Goal: Task Accomplishment & Management: Manage account settings

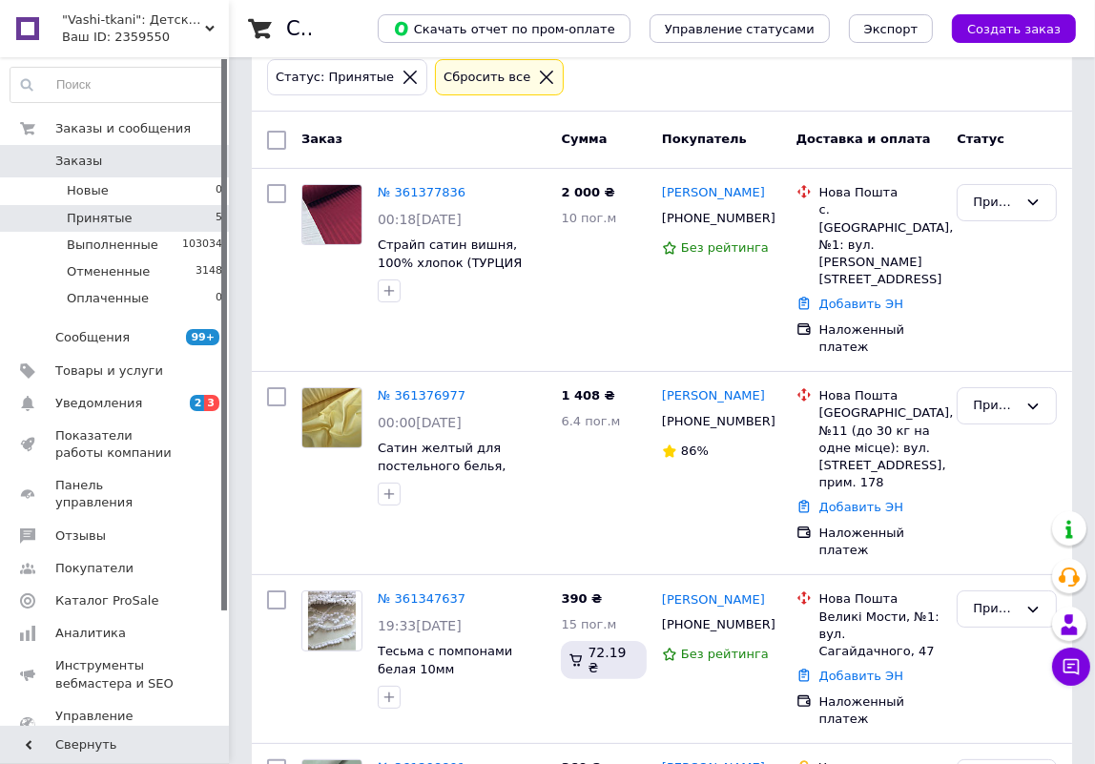
scroll to position [335, 0]
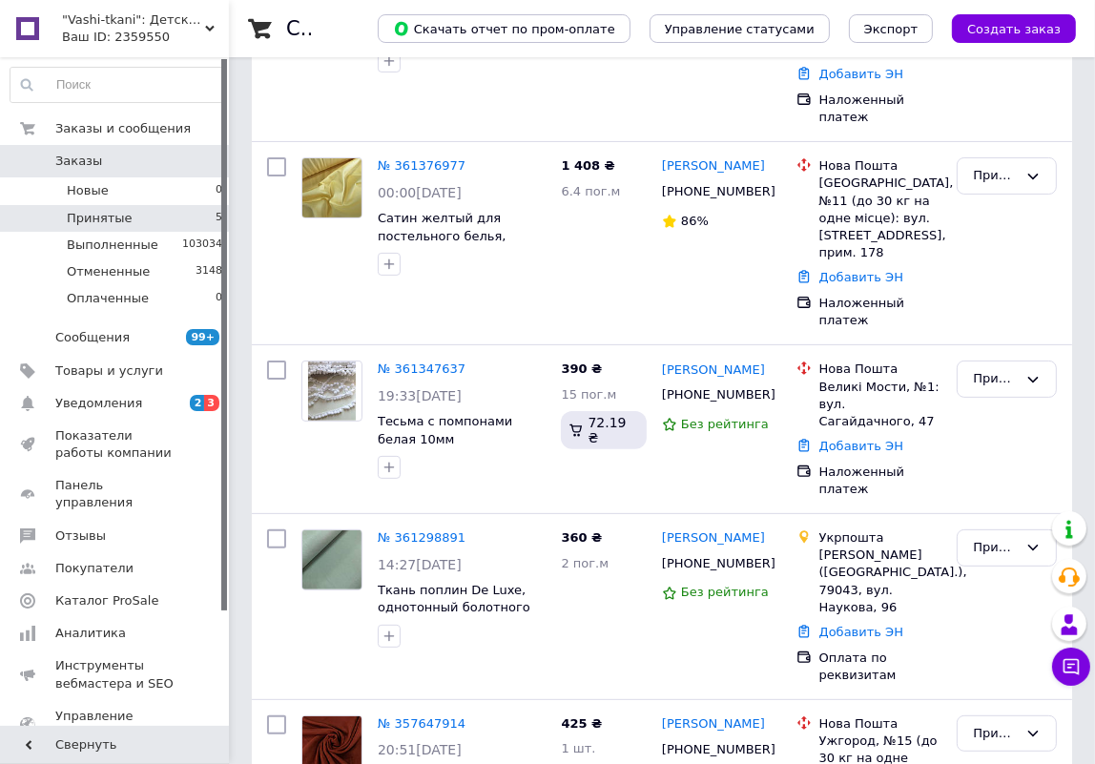
click at [114, 162] on span "Заказы" at bounding box center [115, 161] width 121 height 17
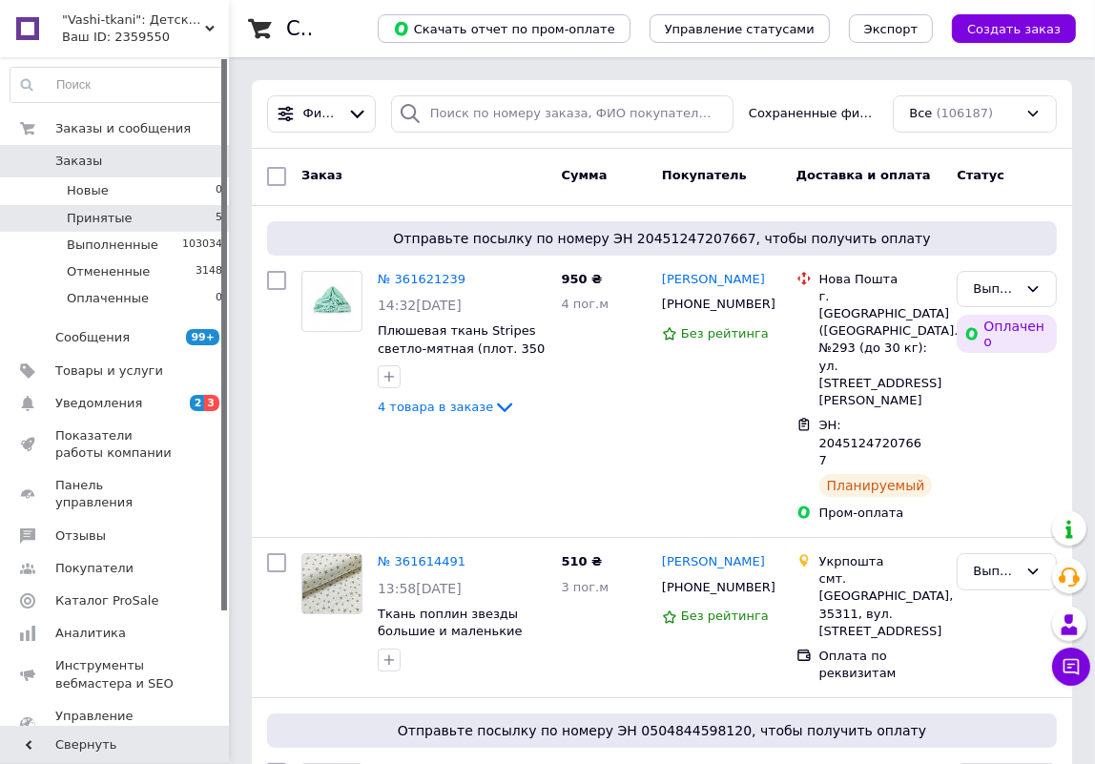
click at [149, 209] on li "Принятые 5" at bounding box center [117, 218] width 234 height 27
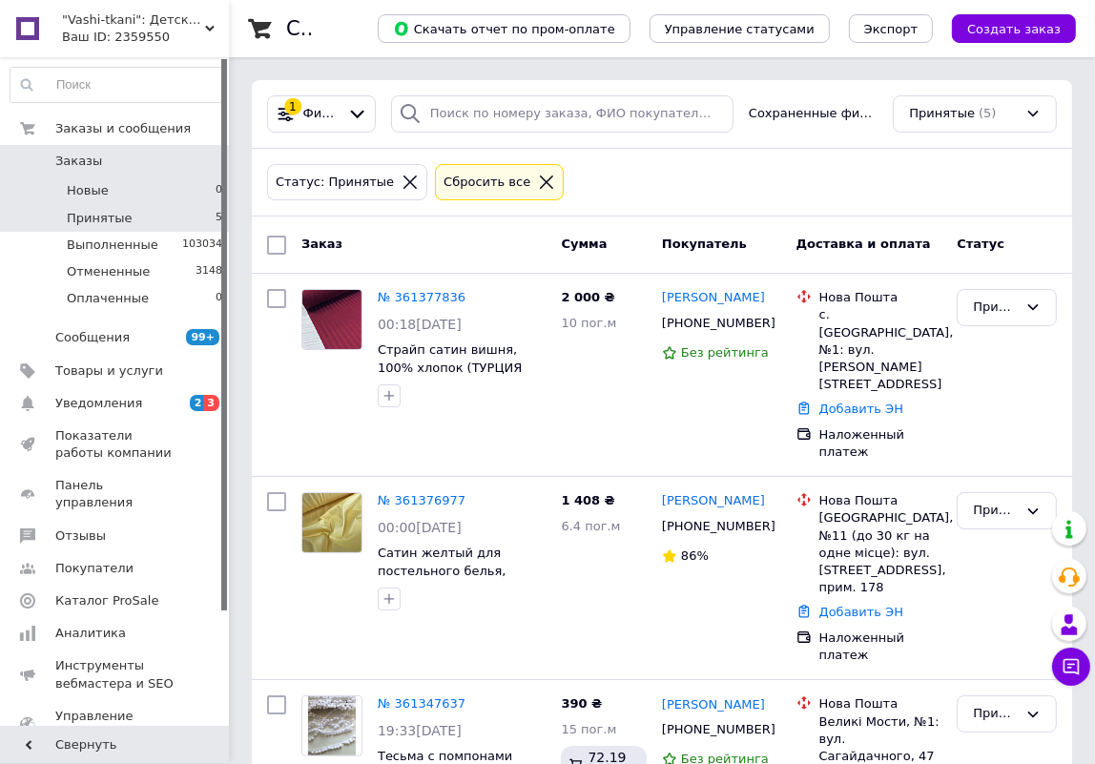
click at [89, 187] on span "Новые" at bounding box center [88, 190] width 42 height 17
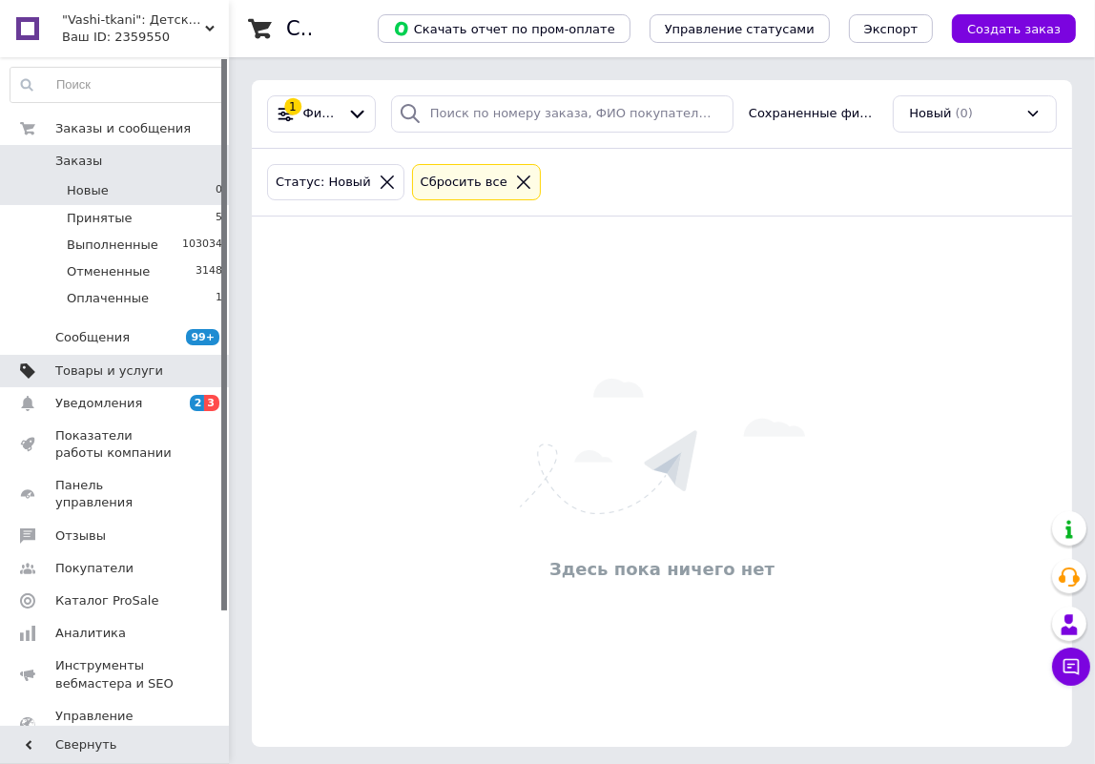
click at [86, 370] on span "Товары и услуги" at bounding box center [109, 371] width 108 height 17
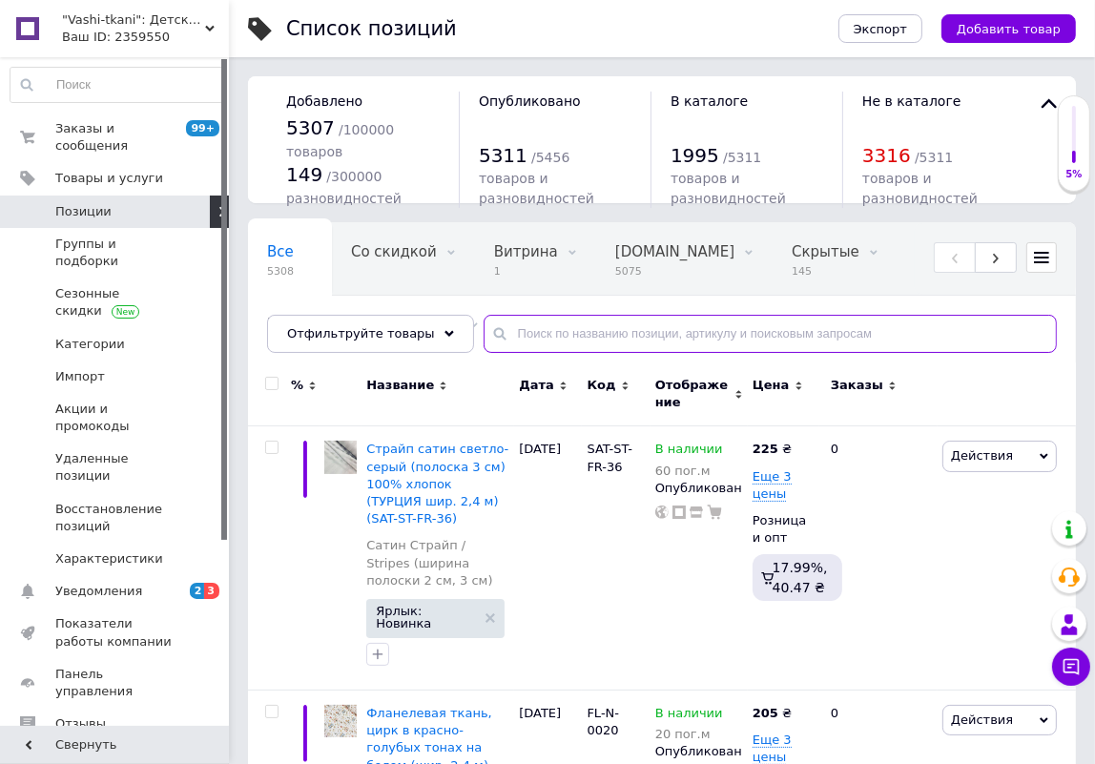
click at [629, 342] on input "text" at bounding box center [770, 334] width 573 height 38
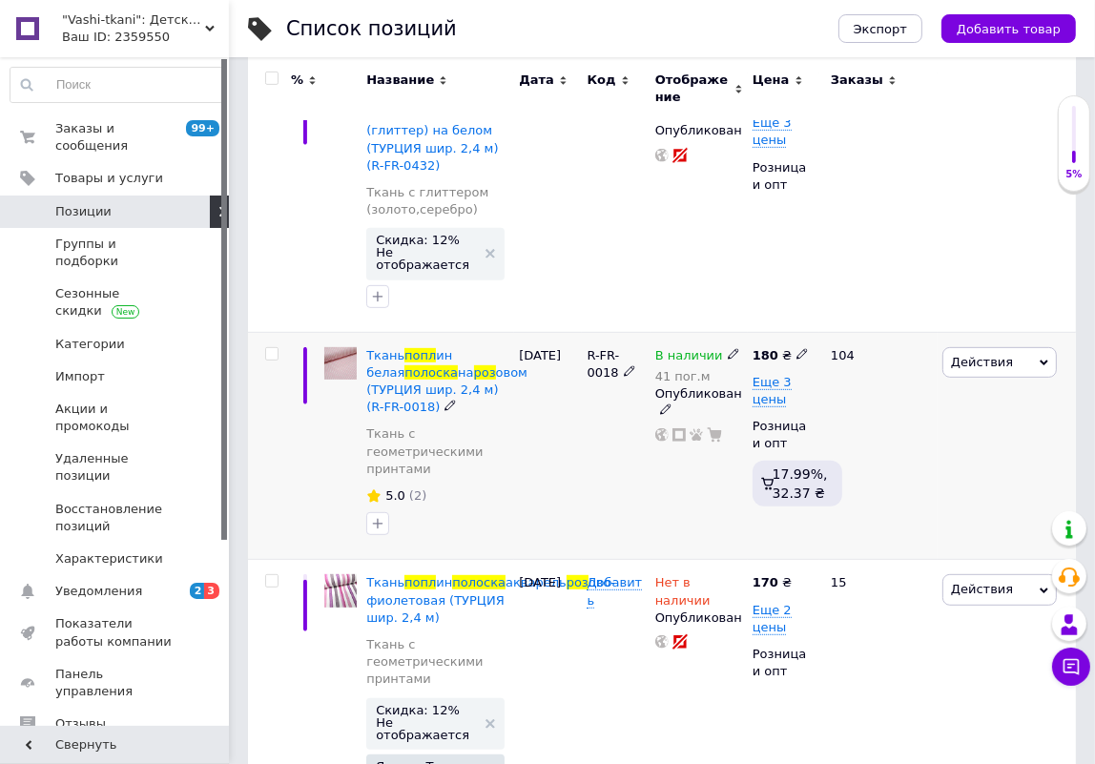
scroll to position [689, 0]
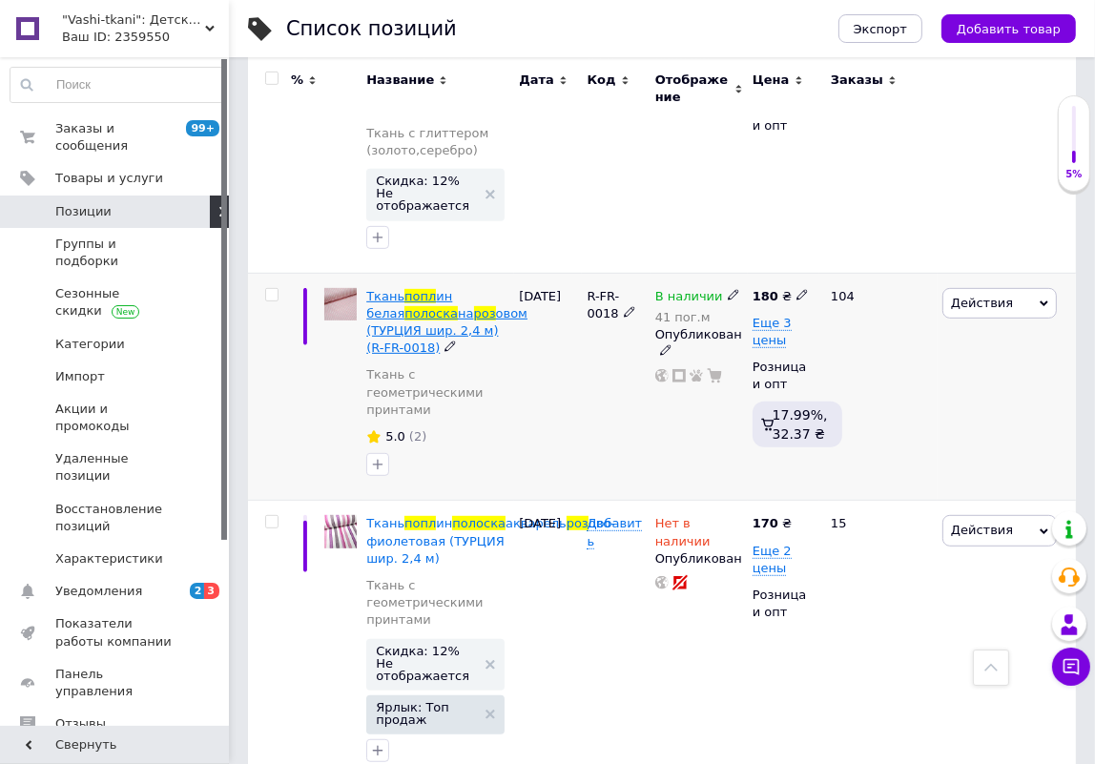
type input "попл роз полоска"
click at [458, 306] on span "на" at bounding box center [465, 313] width 15 height 14
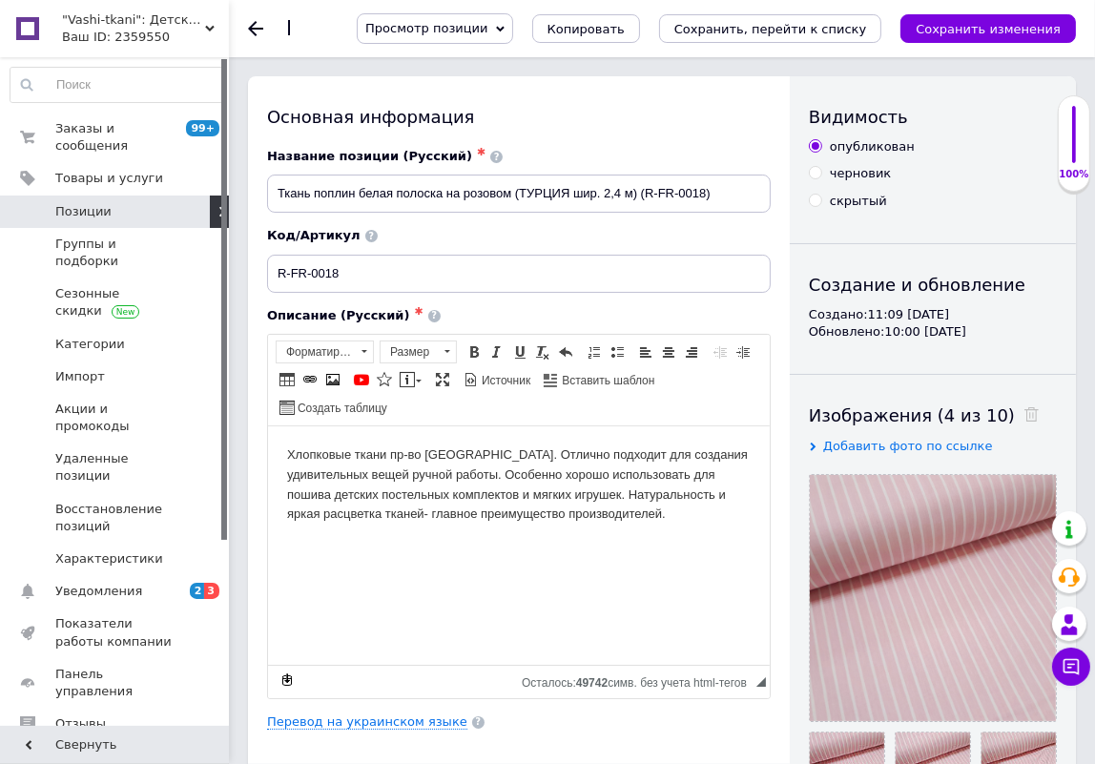
click at [466, 24] on span "Просмотр позиции" at bounding box center [426, 28] width 122 height 14
click at [462, 60] on li "Сохранить и посмотреть на сайте" at bounding box center [487, 65] width 259 height 27
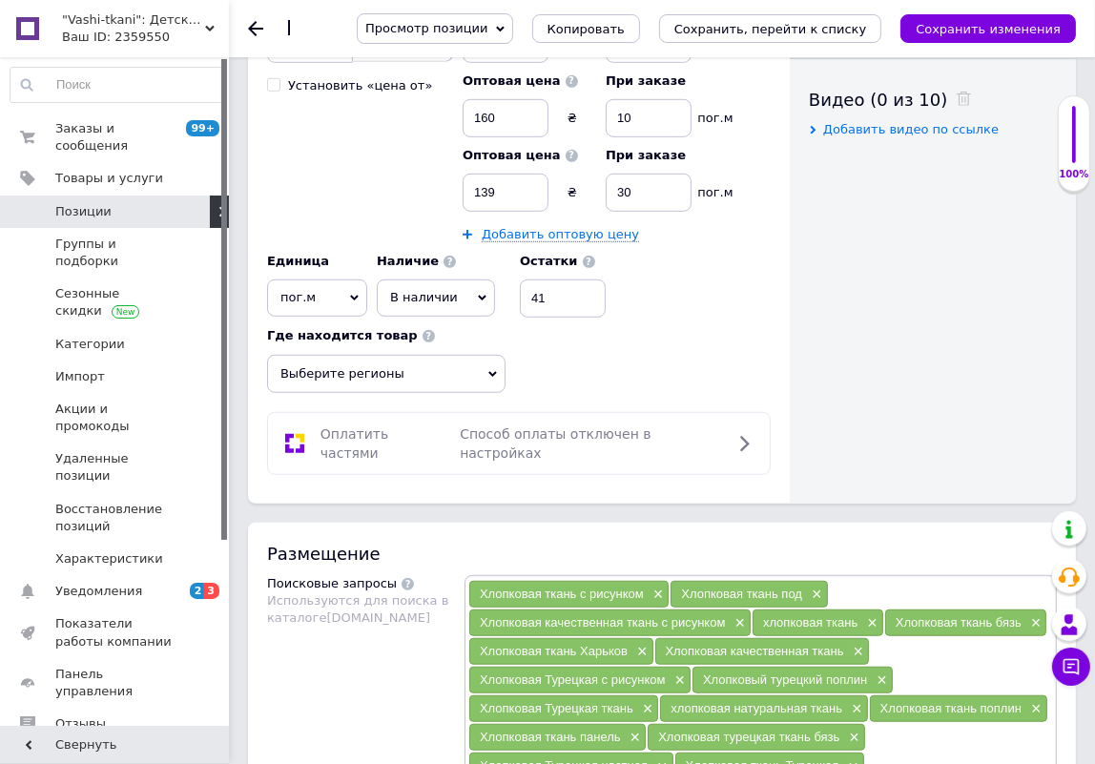
scroll to position [951, 0]
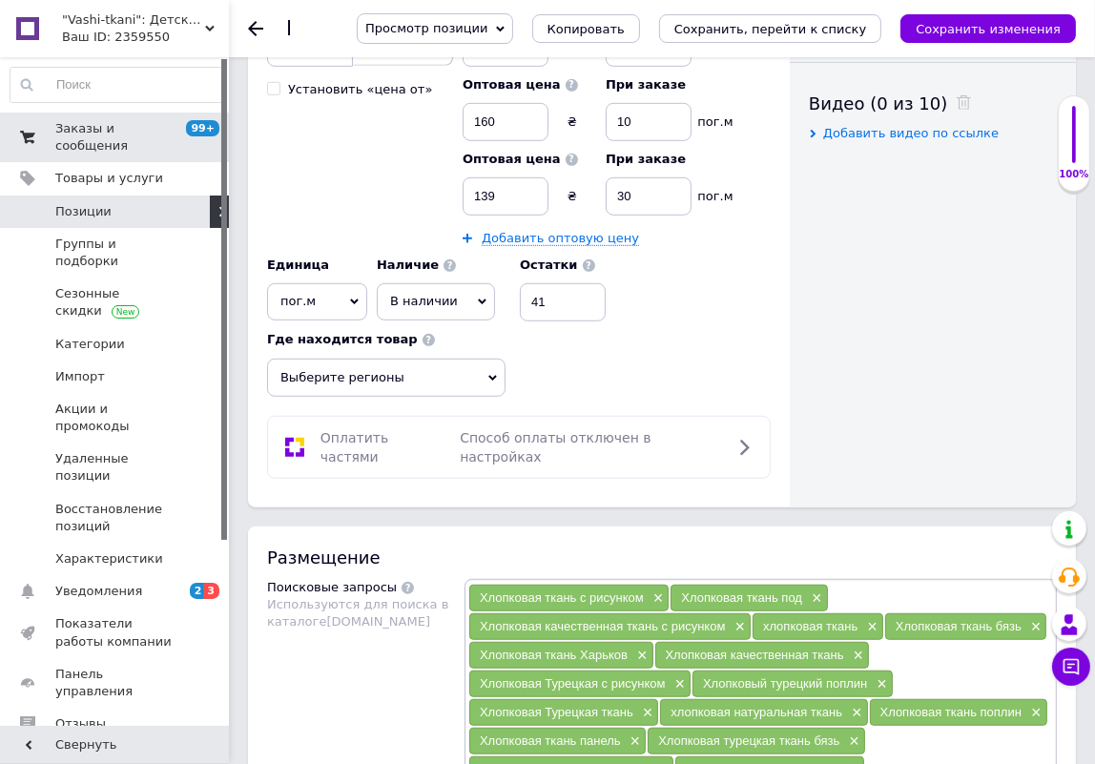
click at [163, 137] on link "Заказы и сообщения 99+ 0" at bounding box center [117, 138] width 234 height 50
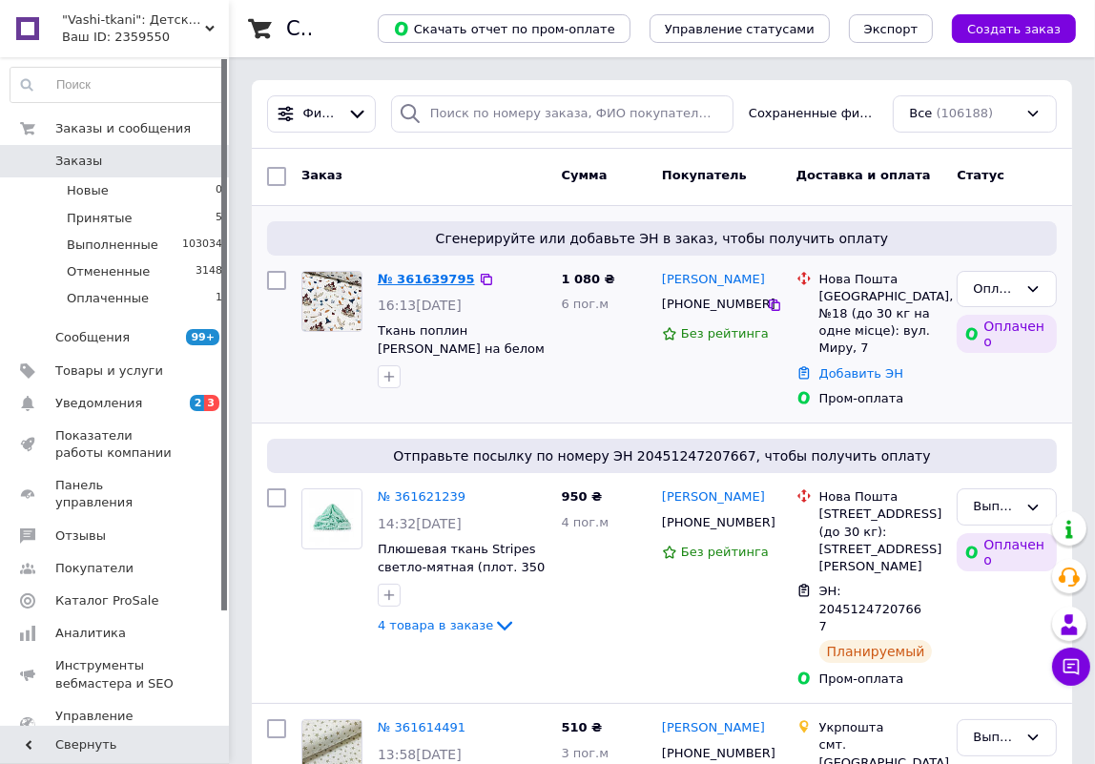
click at [395, 280] on link "№ 361639795" at bounding box center [426, 279] width 97 height 14
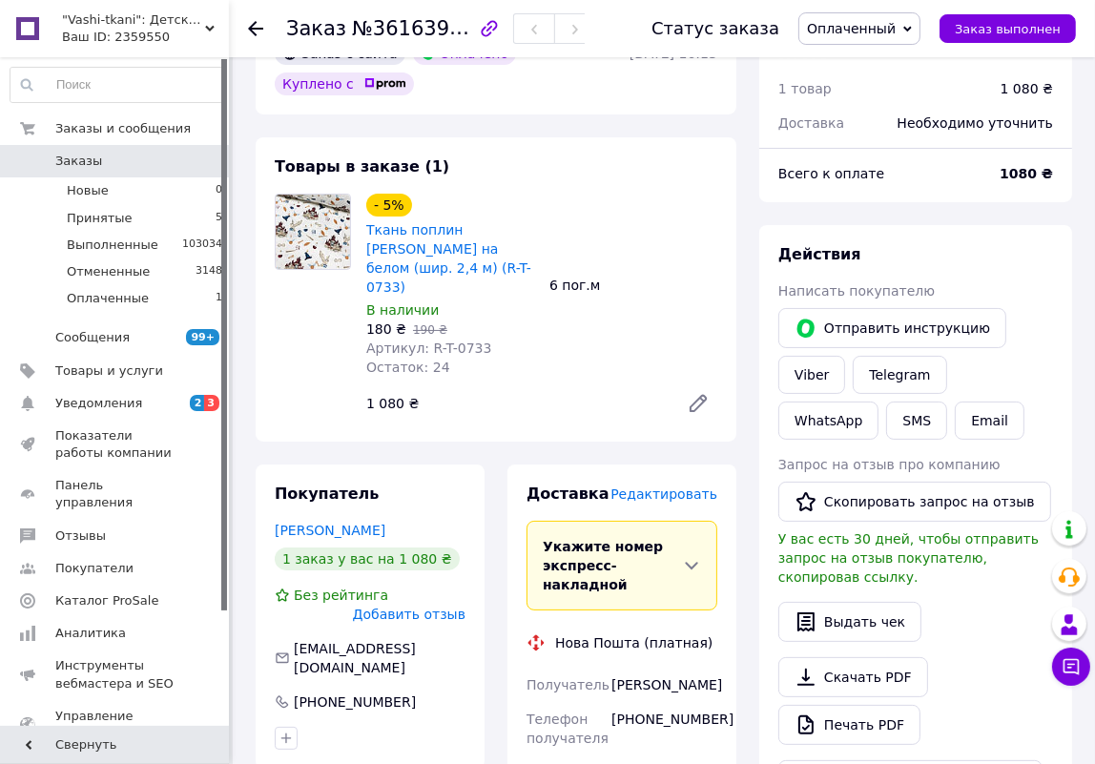
scroll to position [433, 0]
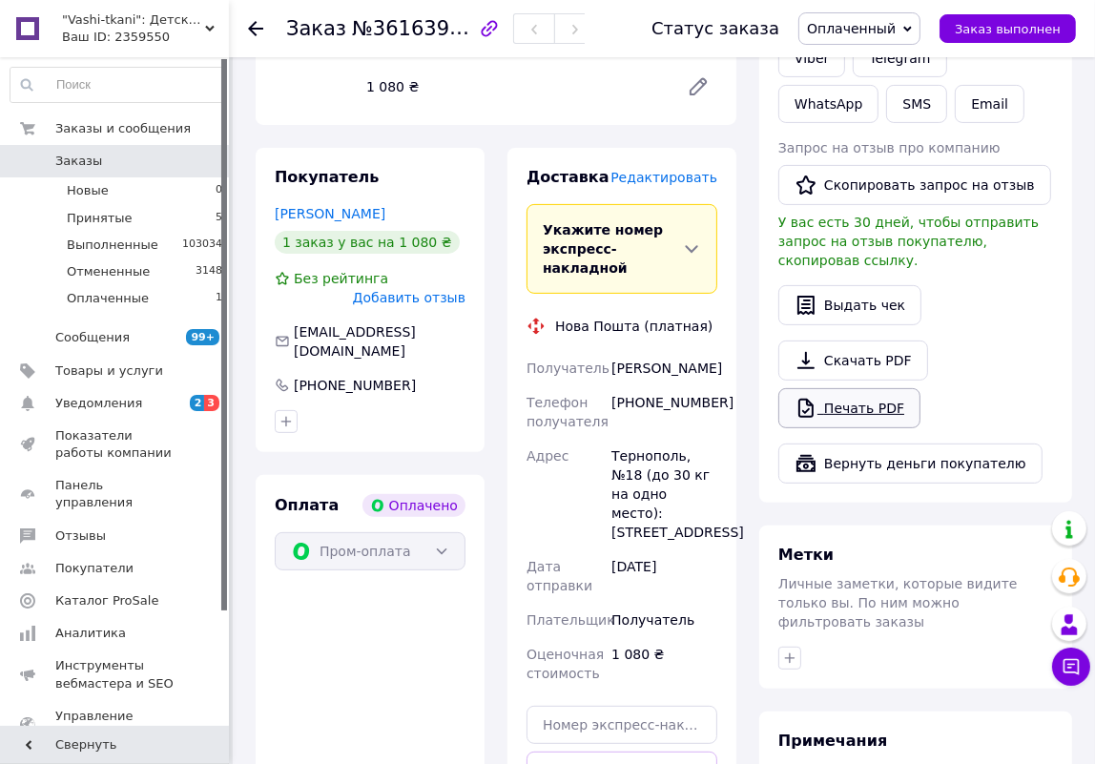
click at [853, 388] on link "Печать PDF" at bounding box center [849, 408] width 142 height 40
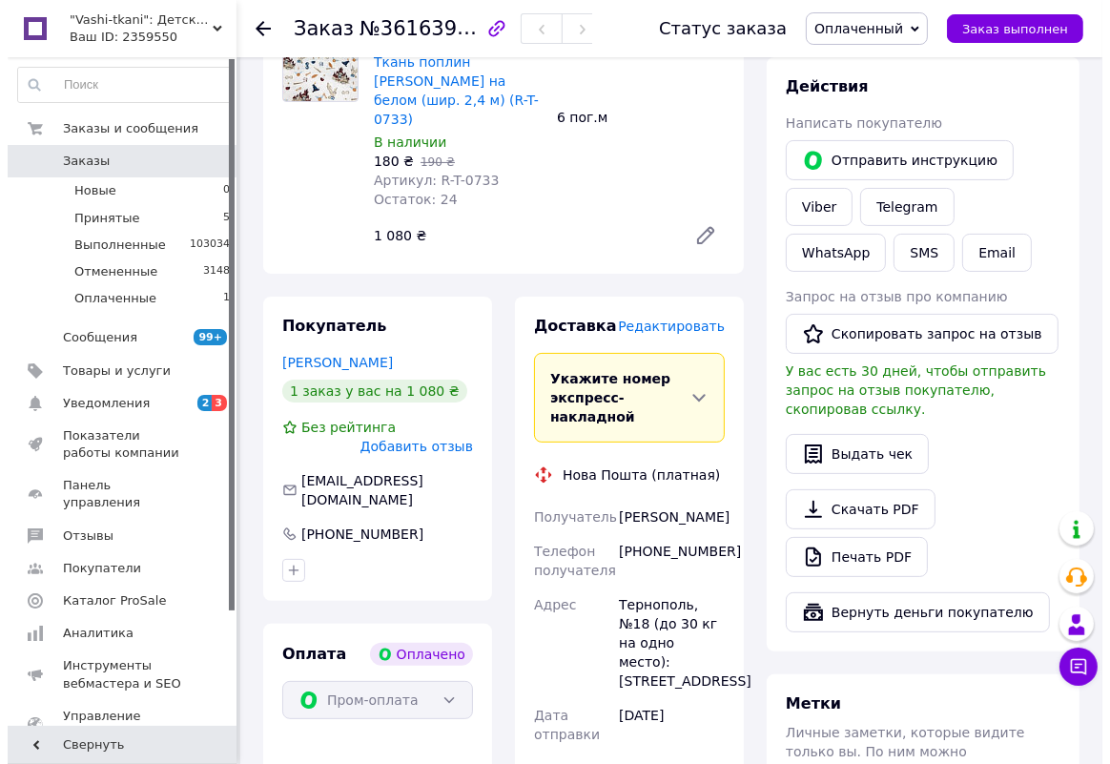
scroll to position [86, 0]
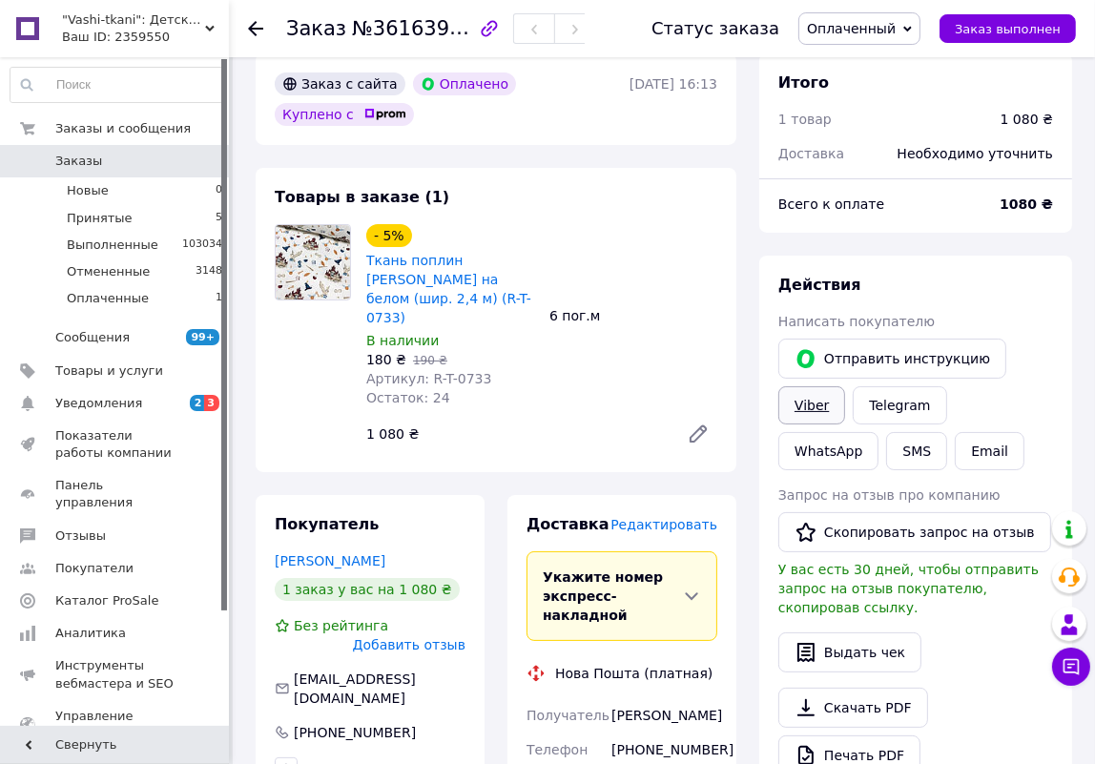
click at [802, 404] on link "Viber" at bounding box center [811, 405] width 67 height 38
click at [663, 517] on span "Редактировать" at bounding box center [664, 524] width 107 height 15
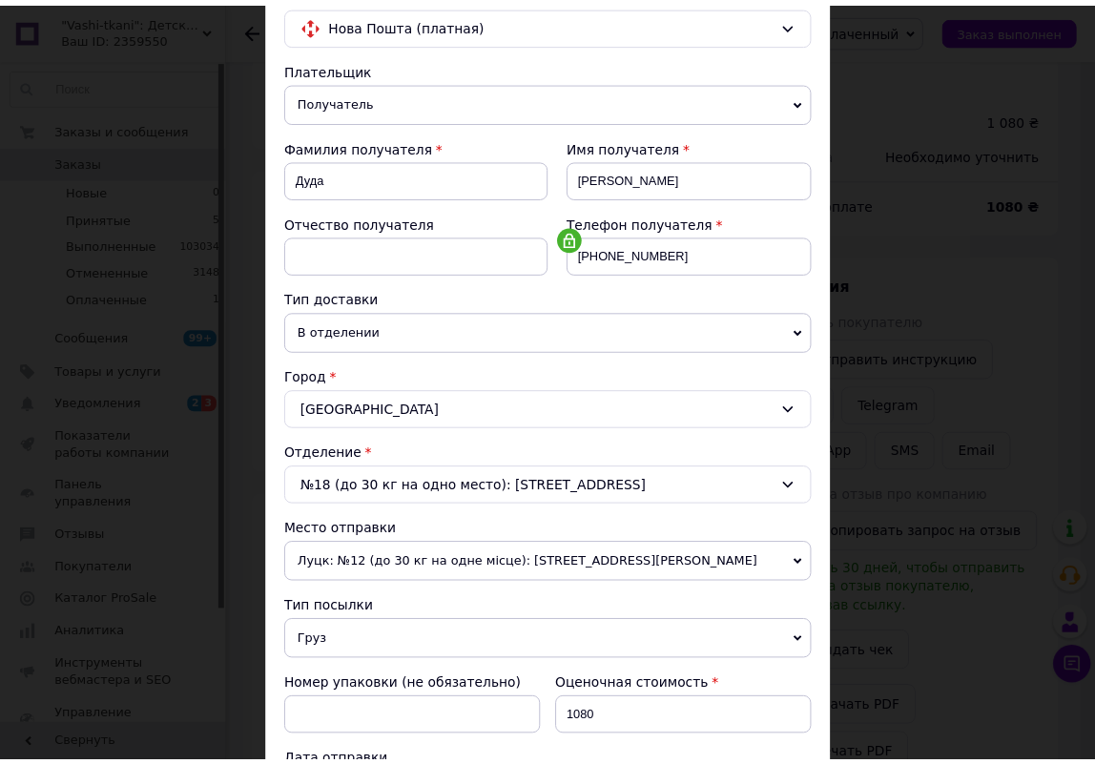
scroll to position [500, 0]
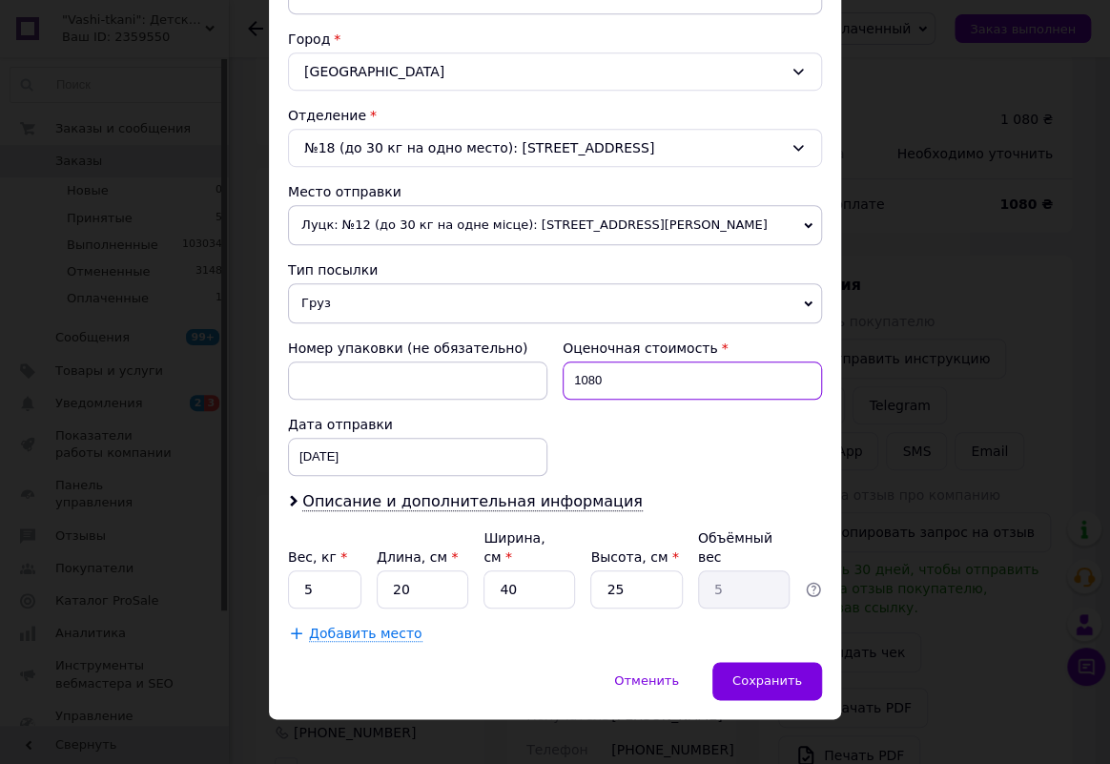
click at [655, 372] on input "1080" at bounding box center [692, 381] width 259 height 38
click at [332, 571] on input "5" at bounding box center [324, 590] width 73 height 38
type input "2"
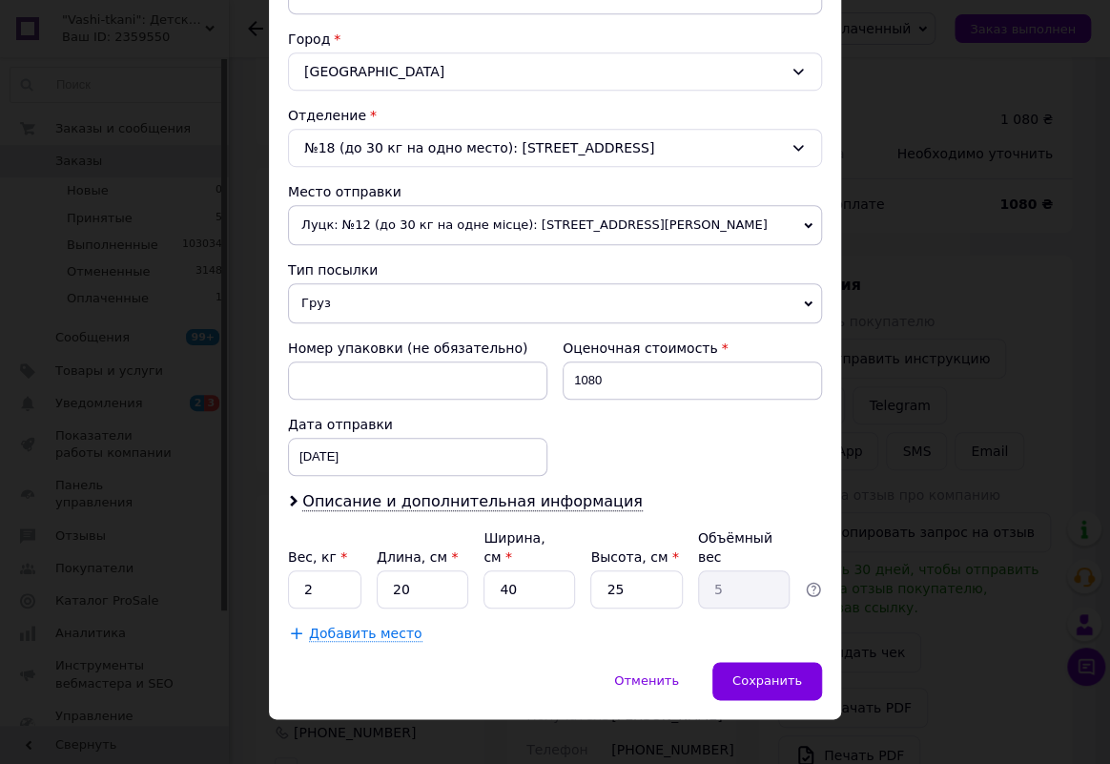
click at [639, 589] on div "Плательщик Получатель Отправитель Фамилия получателя Дуда Имя получателя Аліна …" at bounding box center [555, 181] width 534 height 923
click at [639, 571] on input "25" at bounding box center [637, 590] width 92 height 38
type input "1"
type input "0.2"
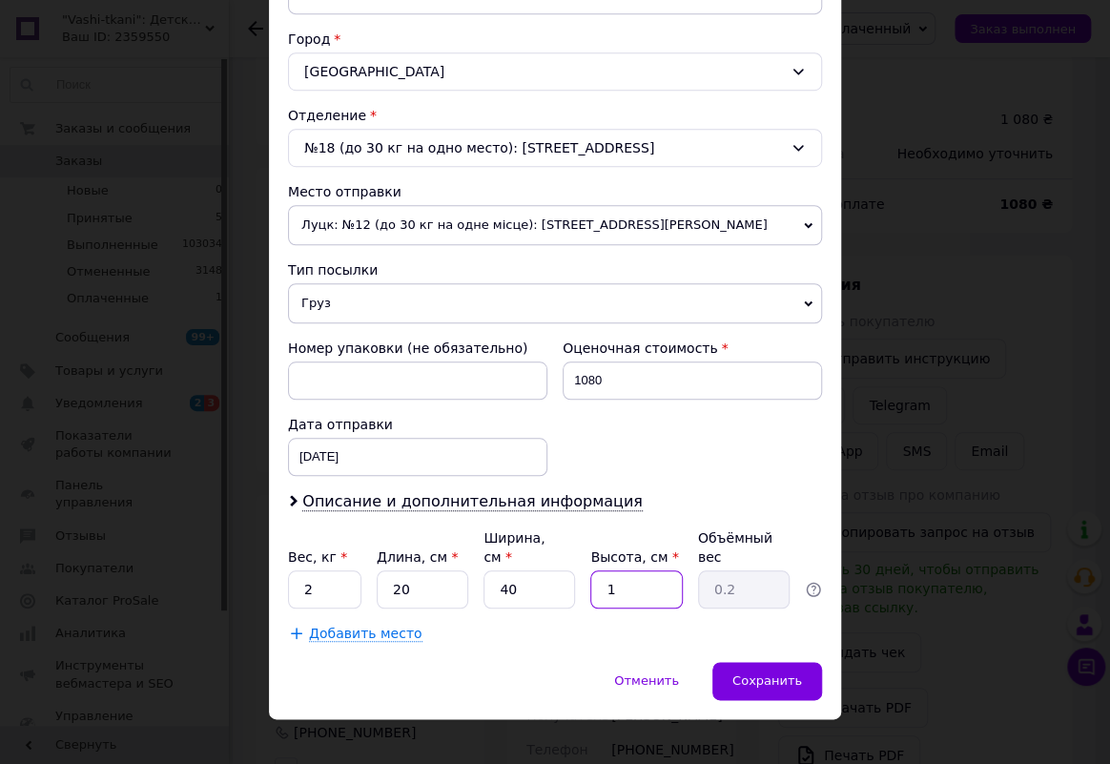
type input "10"
type input "2"
type input "10"
click at [763, 662] on div "Сохранить" at bounding box center [768, 681] width 110 height 38
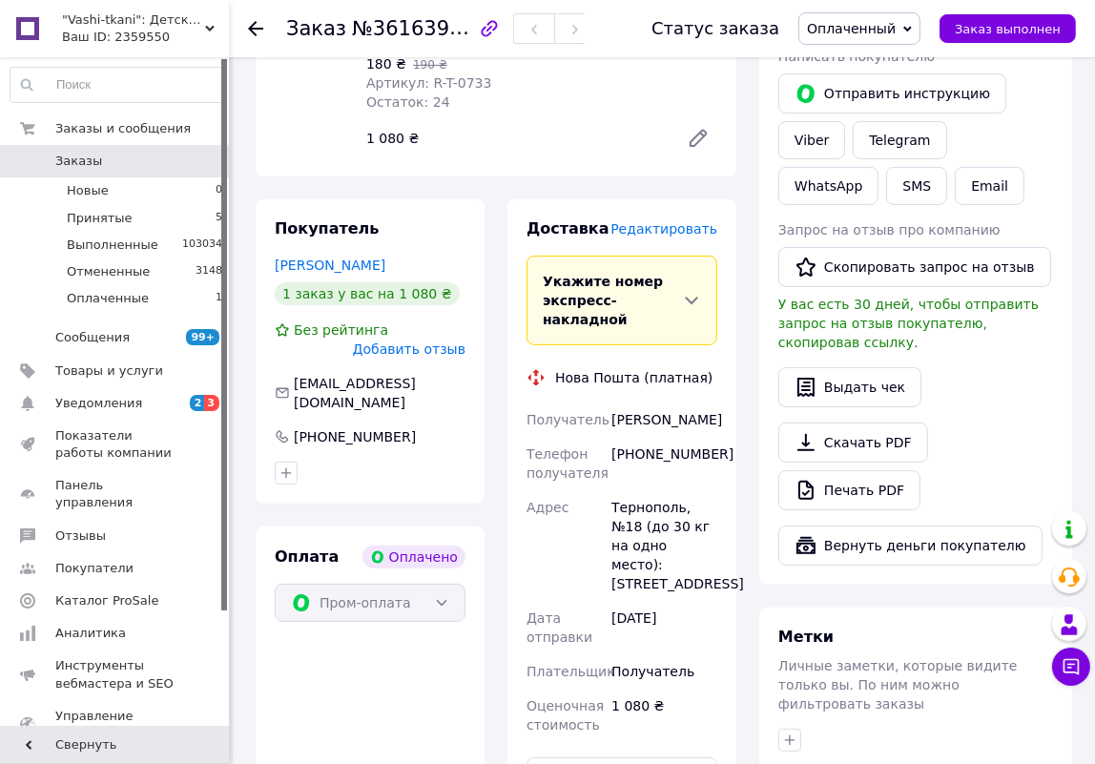
scroll to position [607, 0]
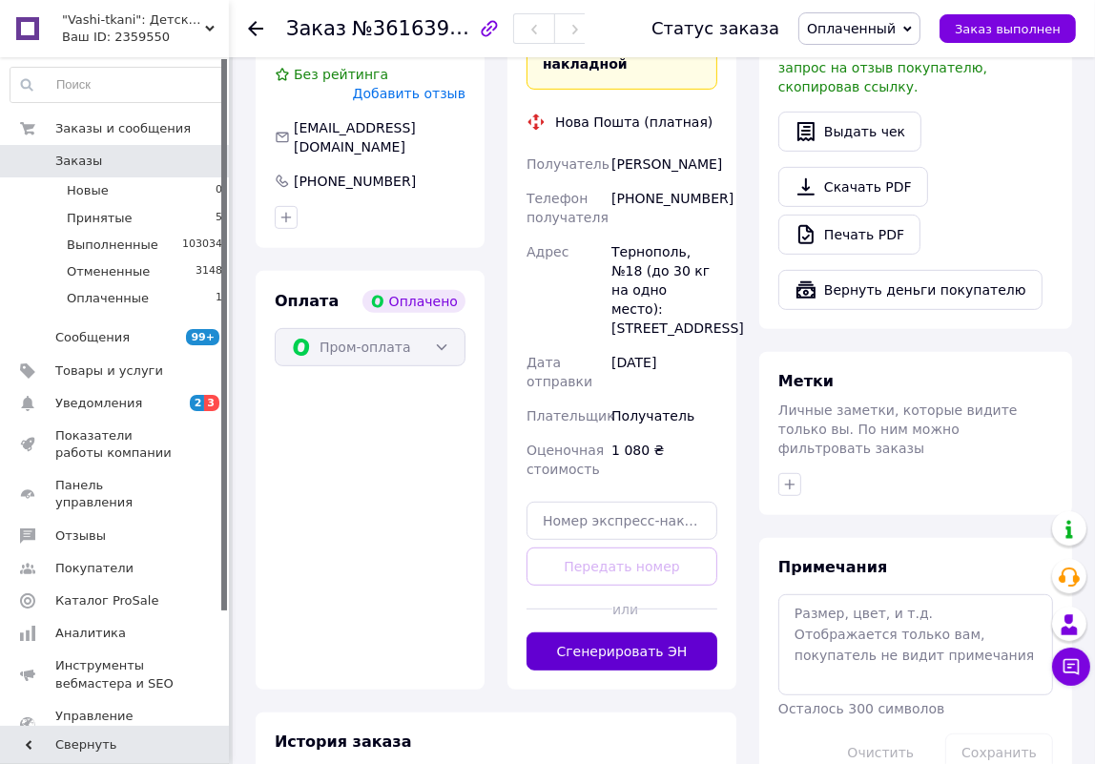
click at [696, 633] on button "Сгенерировать ЭН" at bounding box center [622, 652] width 191 height 38
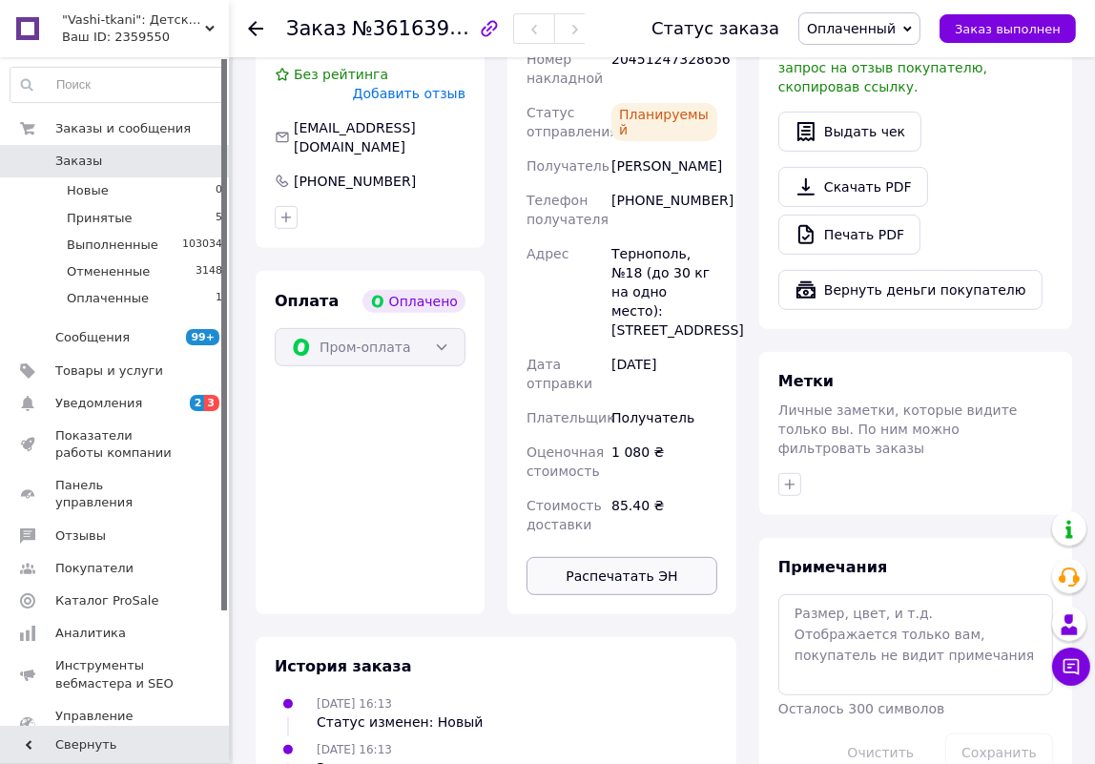
click at [644, 557] on button "Распечатать ЭН" at bounding box center [622, 576] width 191 height 38
click at [1077, 659] on icon at bounding box center [1072, 667] width 16 height 16
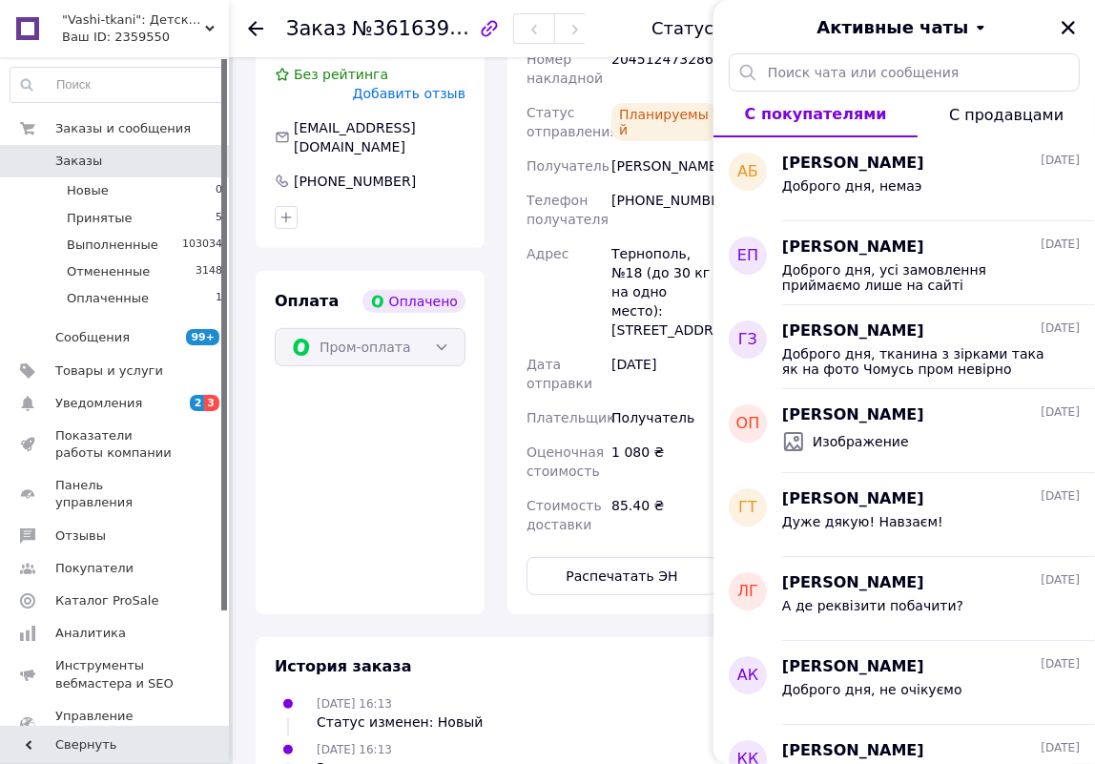
drag, startPoint x: 1074, startPoint y: 24, endPoint x: 993, endPoint y: 36, distance: 82.0
click at [1074, 24] on icon "Закрыть" at bounding box center [1068, 27] width 17 height 17
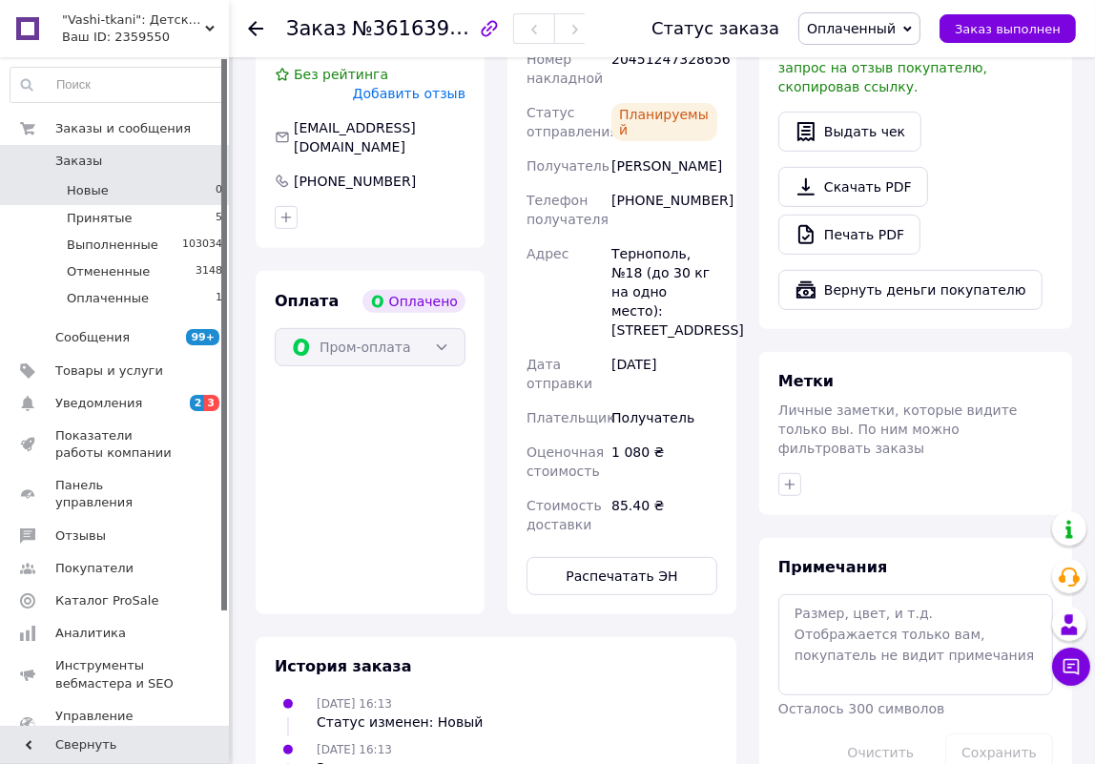
click at [202, 194] on li "Новые 0" at bounding box center [117, 190] width 234 height 27
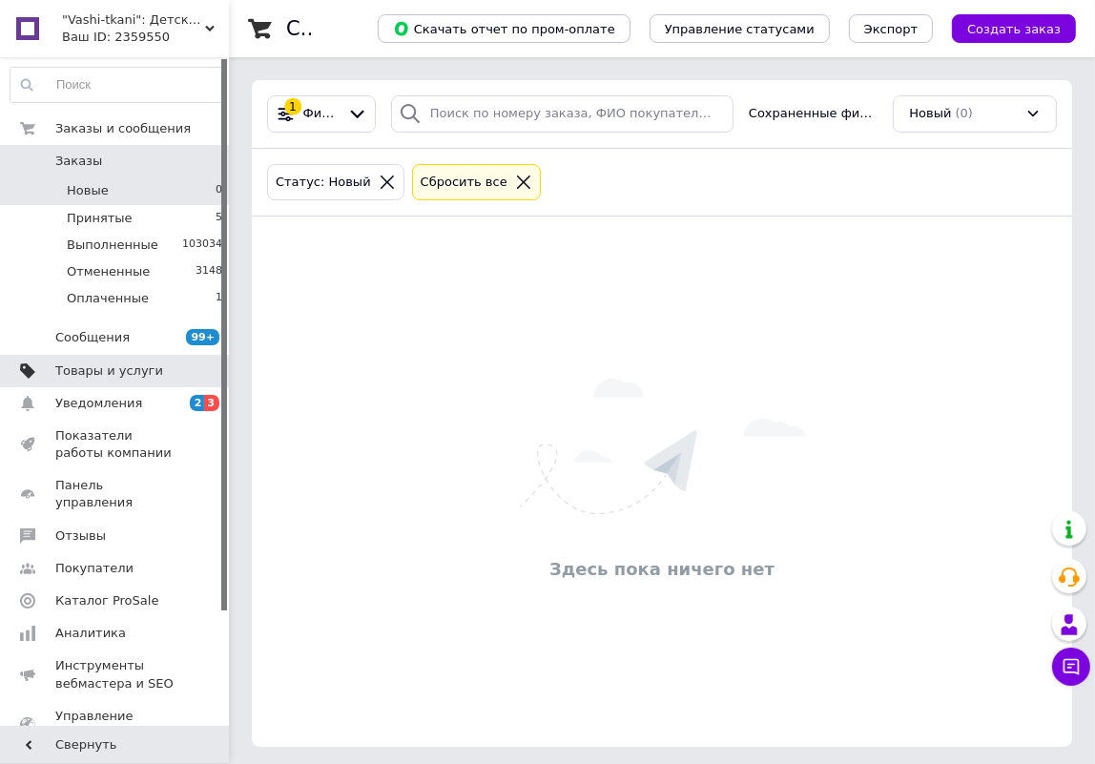
click at [114, 376] on span "Товары и услуги" at bounding box center [109, 371] width 108 height 17
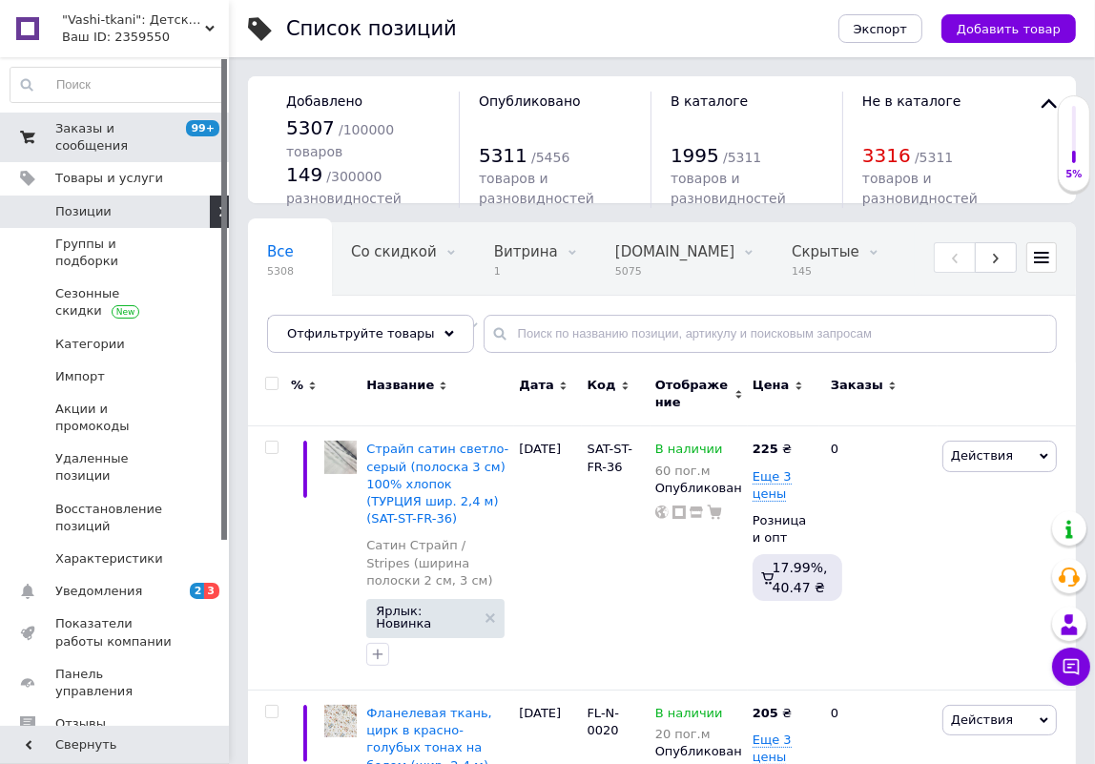
click at [103, 122] on span "Заказы и сообщения" at bounding box center [115, 137] width 121 height 34
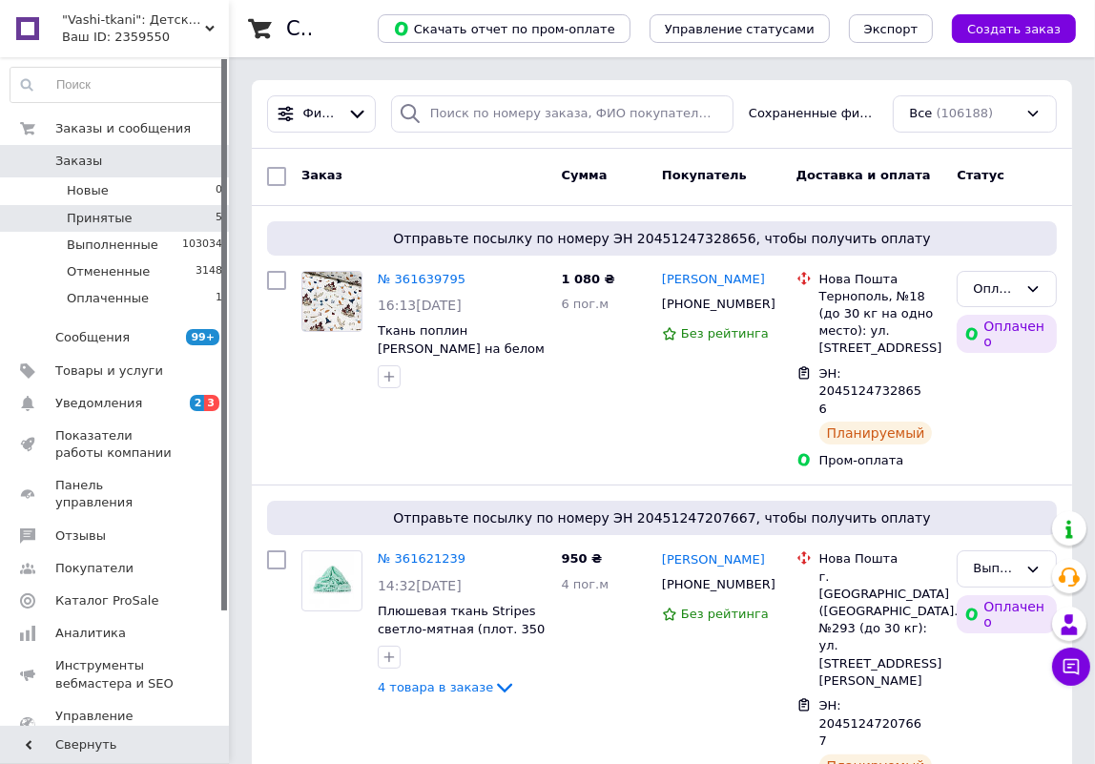
click at [164, 205] on li "Принятые 5" at bounding box center [117, 218] width 234 height 27
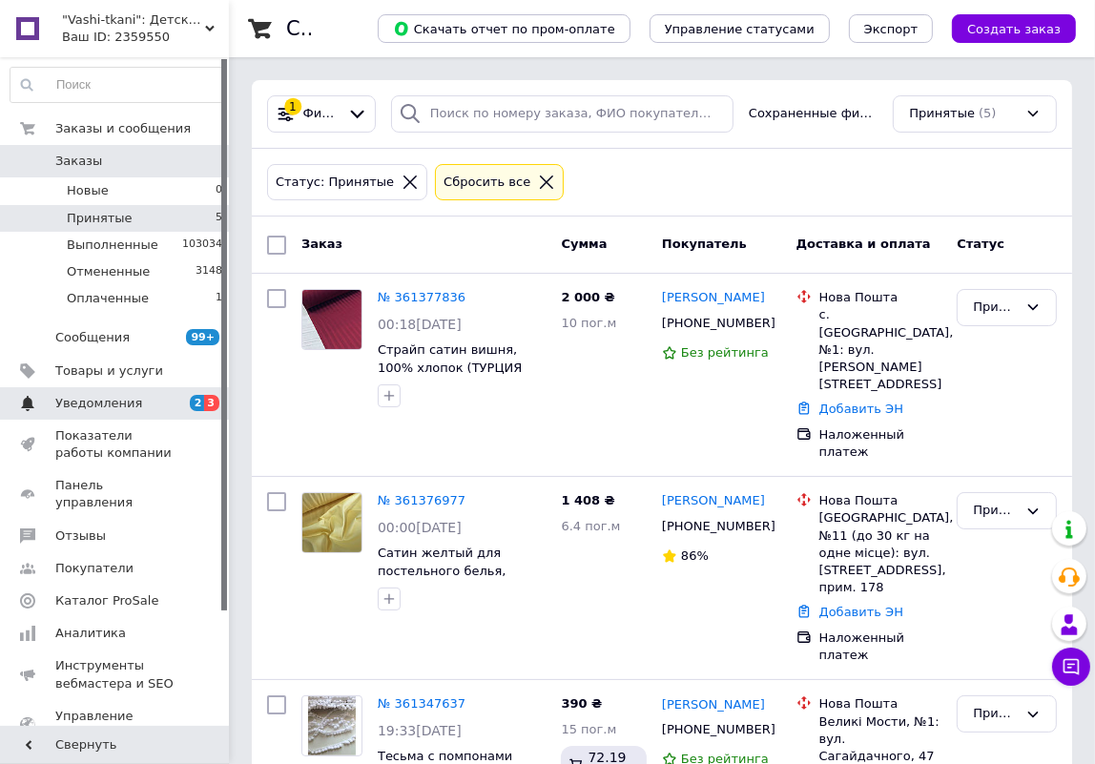
click at [102, 398] on span "Уведомления" at bounding box center [98, 403] width 87 height 17
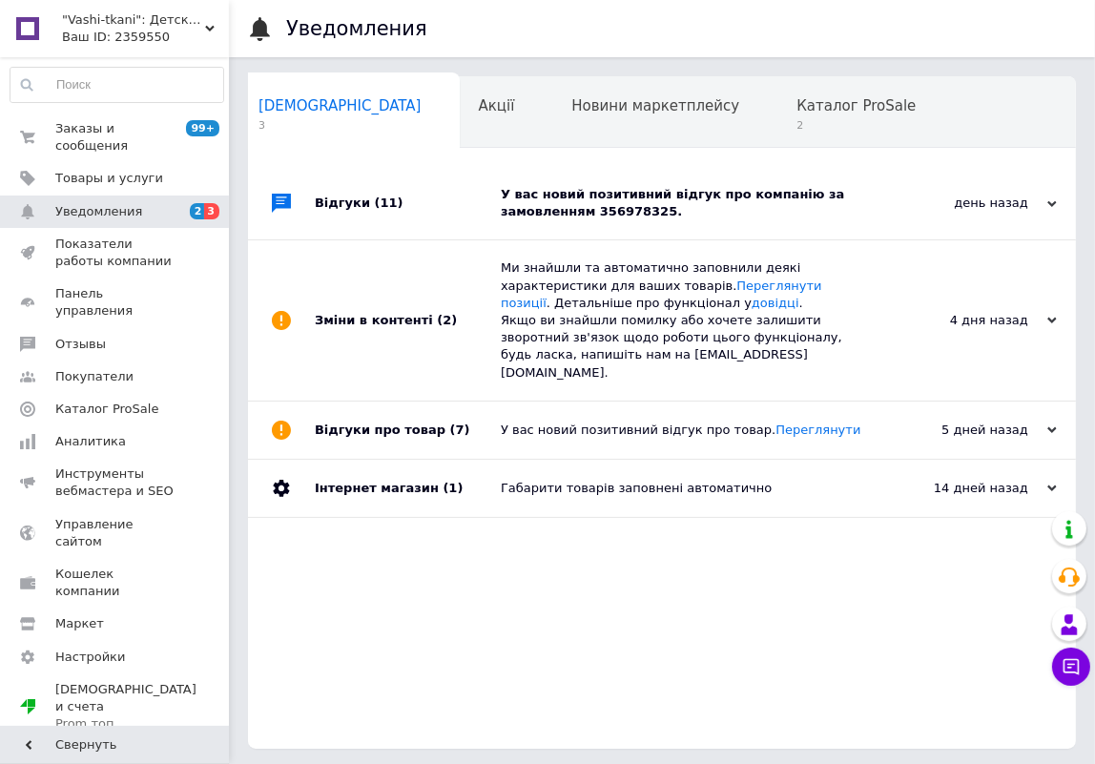
scroll to position [0, 10]
click at [763, 192] on div "У вас новий позитивний відгук про компанію за замовленням 356978325." at bounding box center [683, 203] width 365 height 34
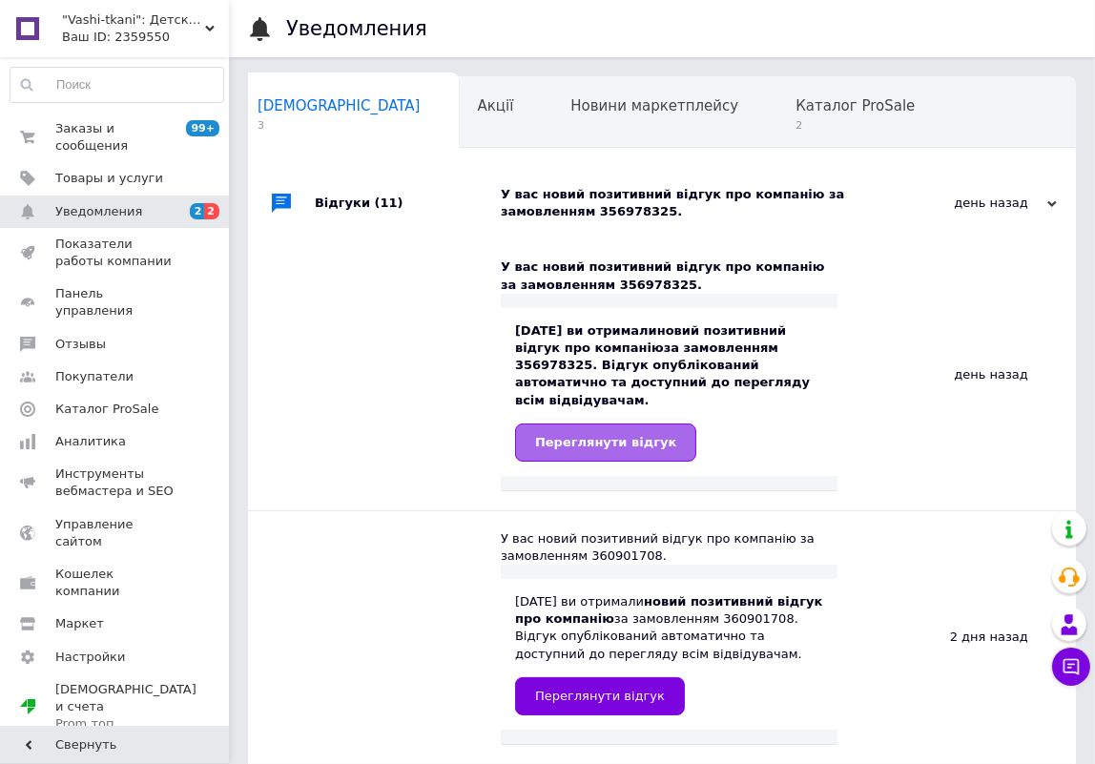
click at [639, 424] on link "Переглянути відгук" at bounding box center [605, 443] width 181 height 38
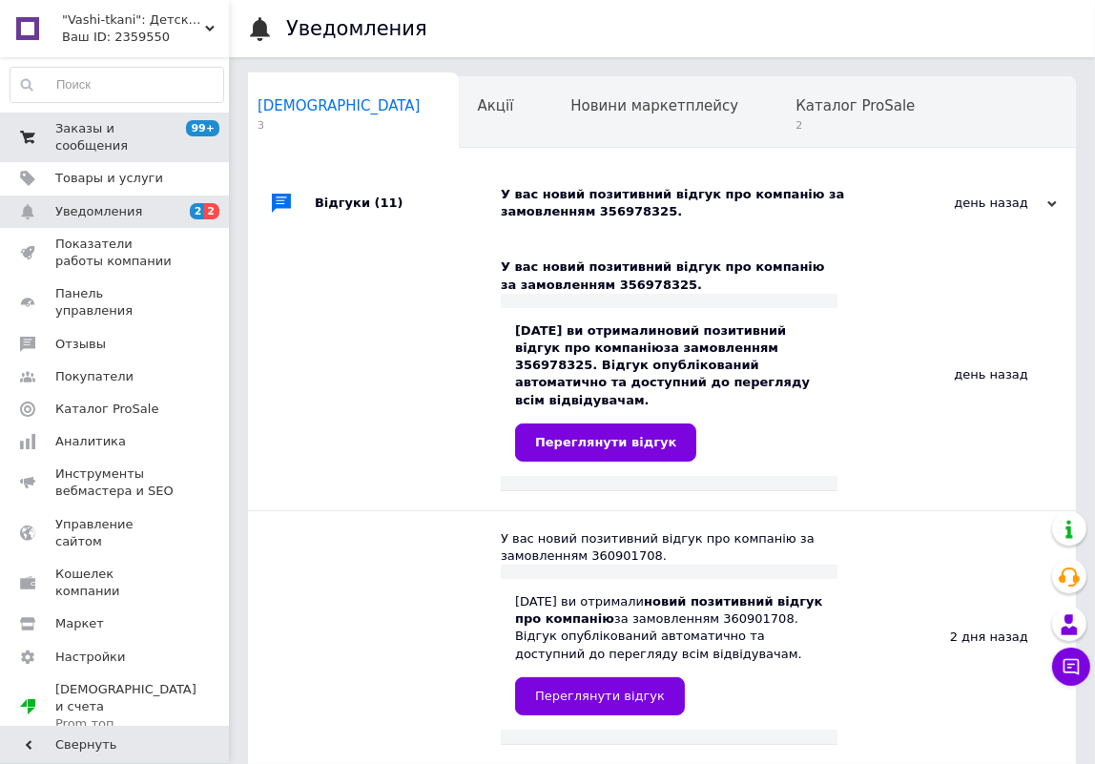
click at [141, 128] on span "Заказы и сообщения" at bounding box center [115, 137] width 121 height 34
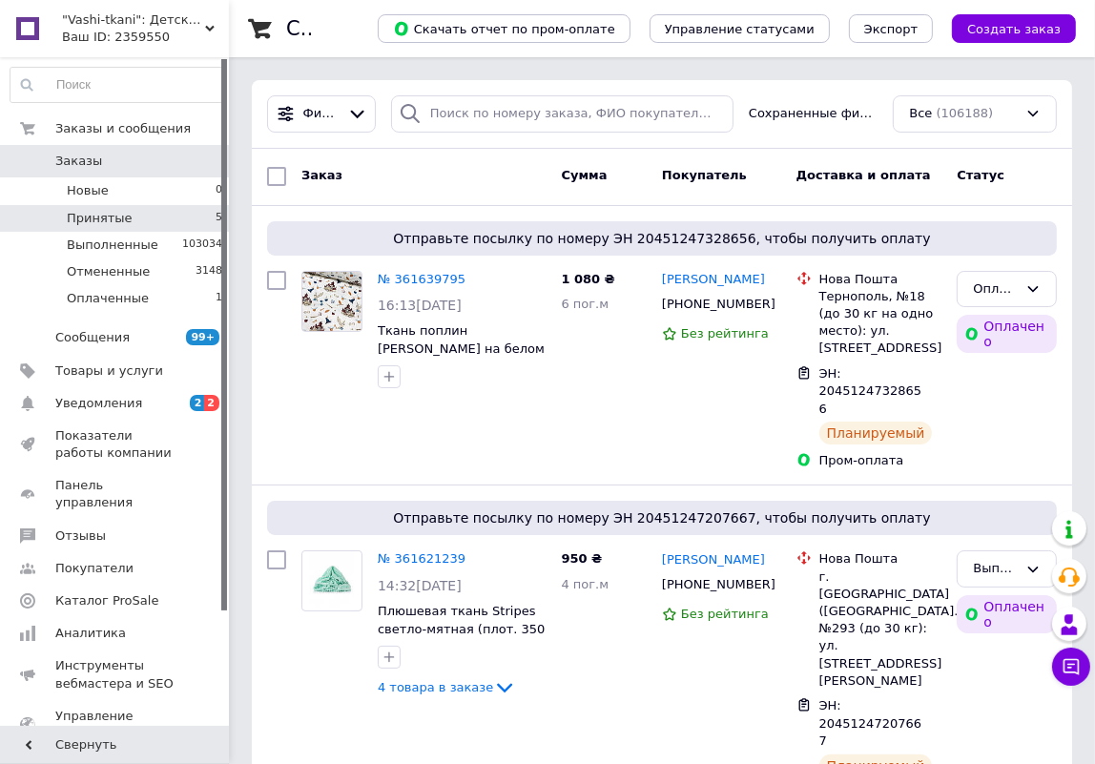
click at [175, 205] on li "Принятые 5" at bounding box center [117, 218] width 234 height 27
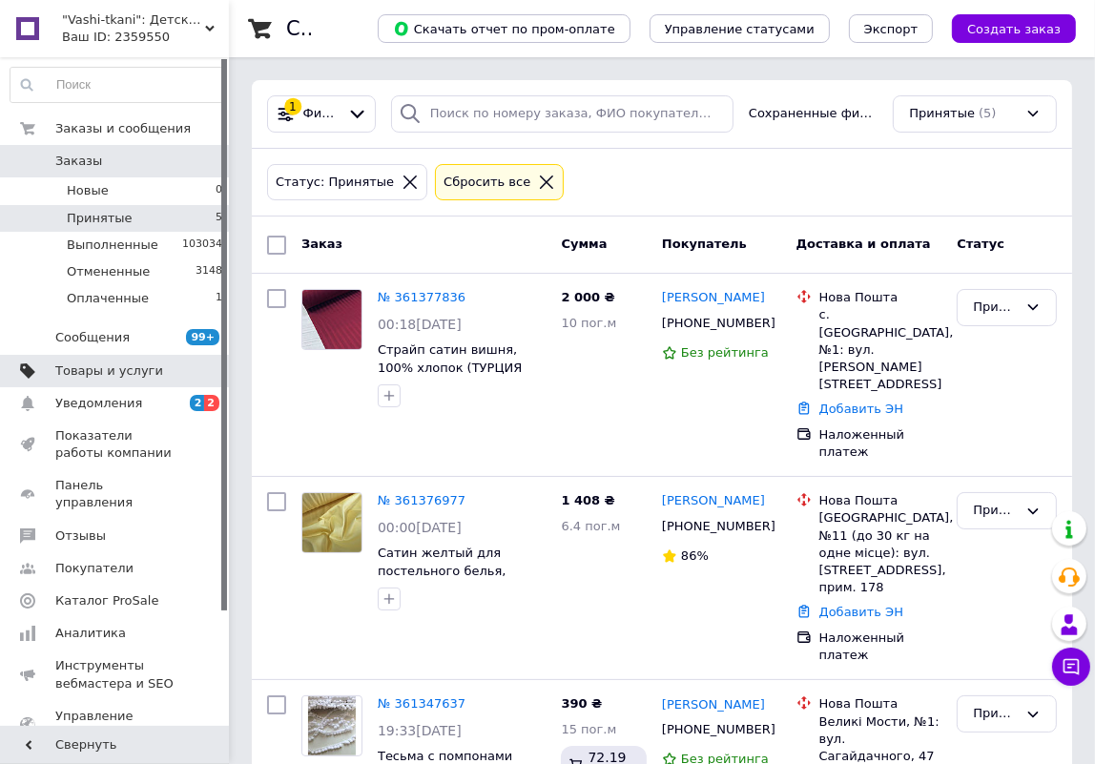
click at [124, 371] on span "Товары и услуги" at bounding box center [109, 371] width 108 height 17
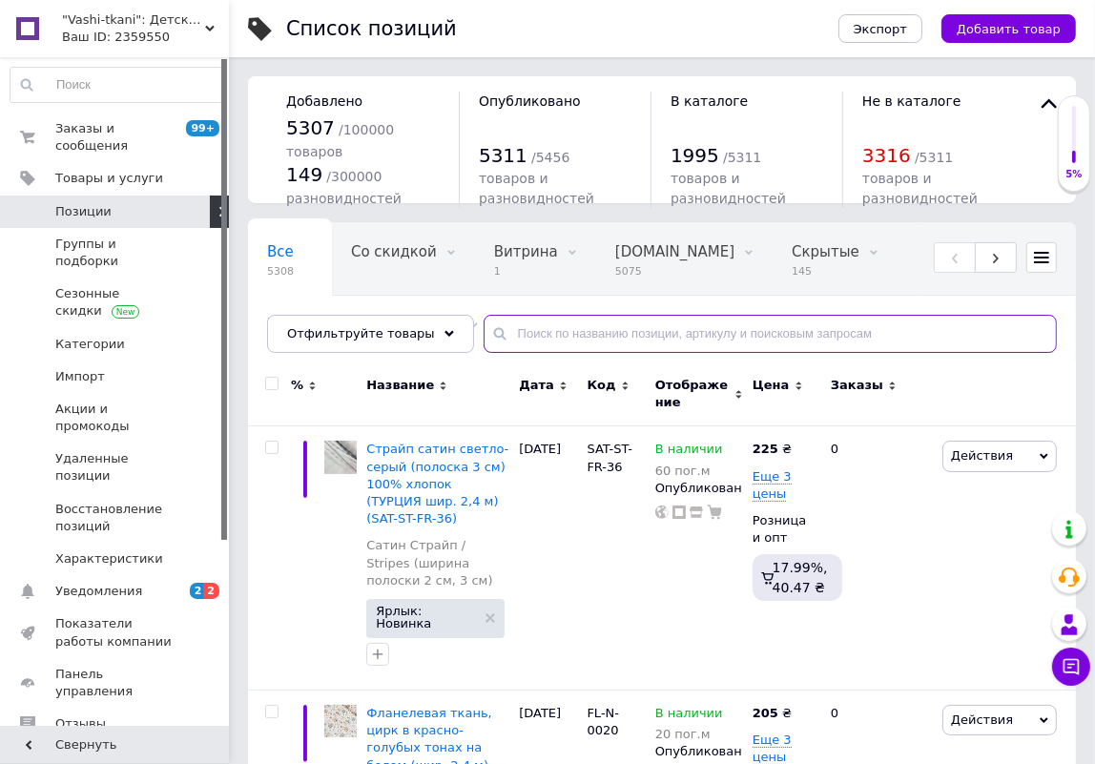
drag, startPoint x: 585, startPoint y: 331, endPoint x: 611, endPoint y: 327, distance: 26.0
click at [583, 331] on input "text" at bounding box center [770, 334] width 573 height 38
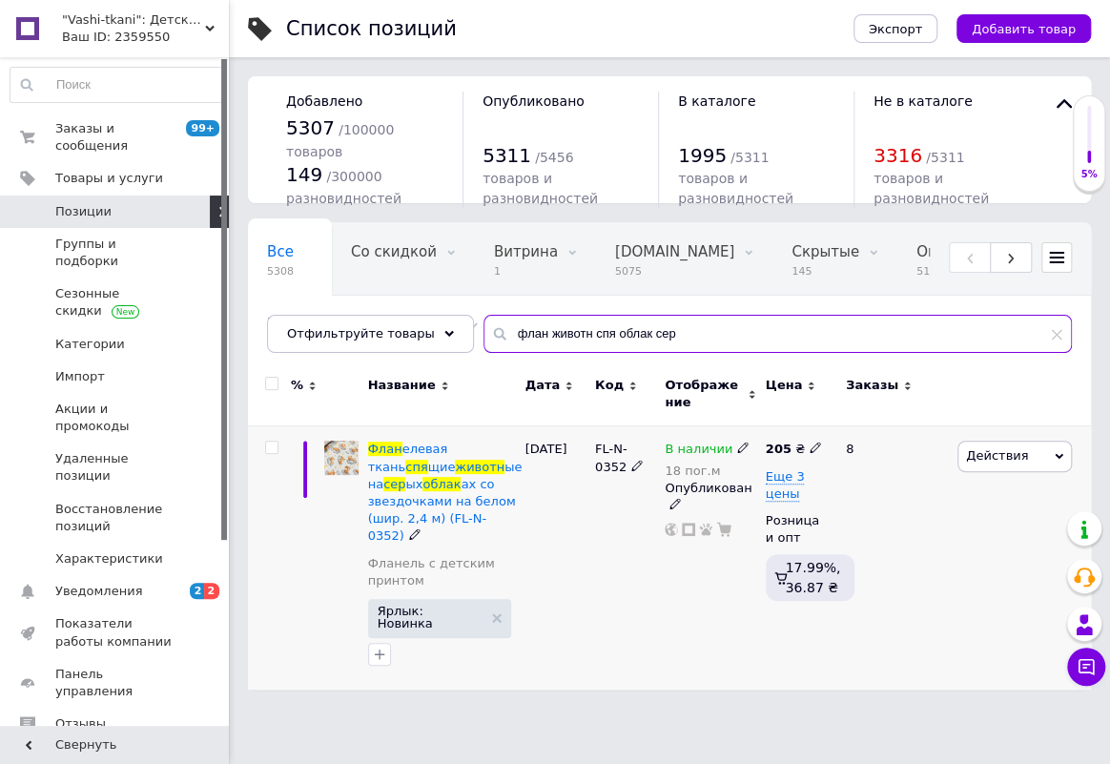
type input "флан животн спя облак сер"
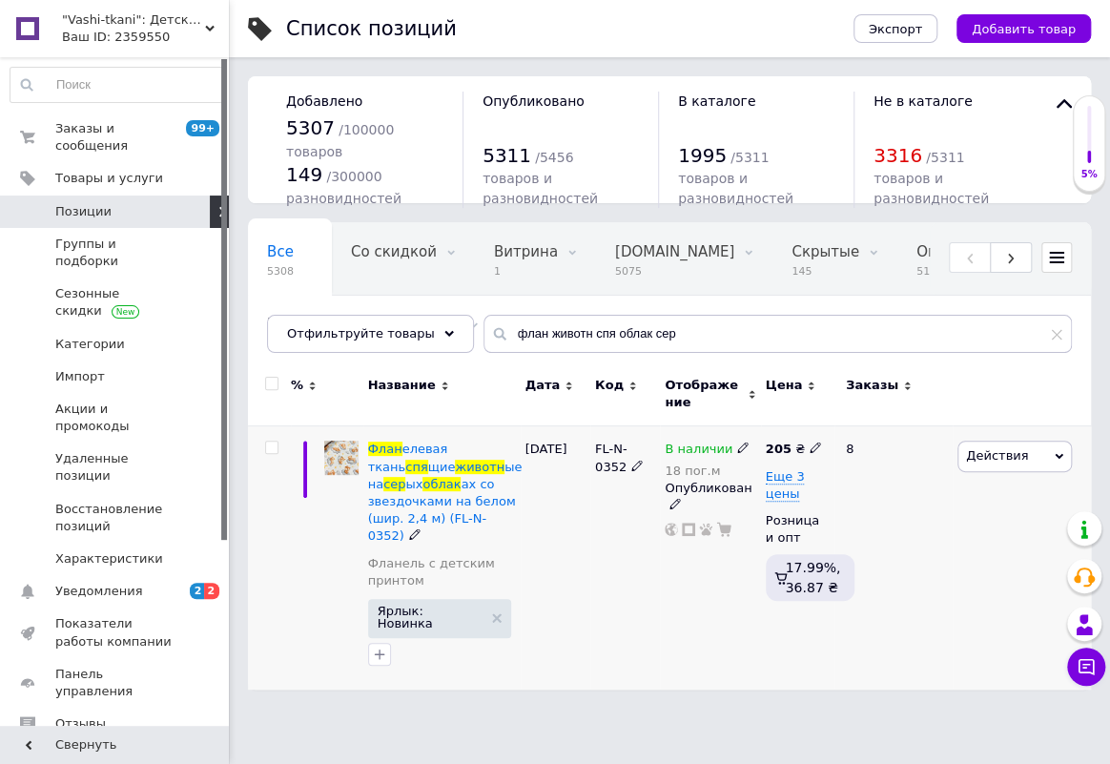
click at [725, 451] on div "В наличии" at bounding box center [707, 449] width 85 height 17
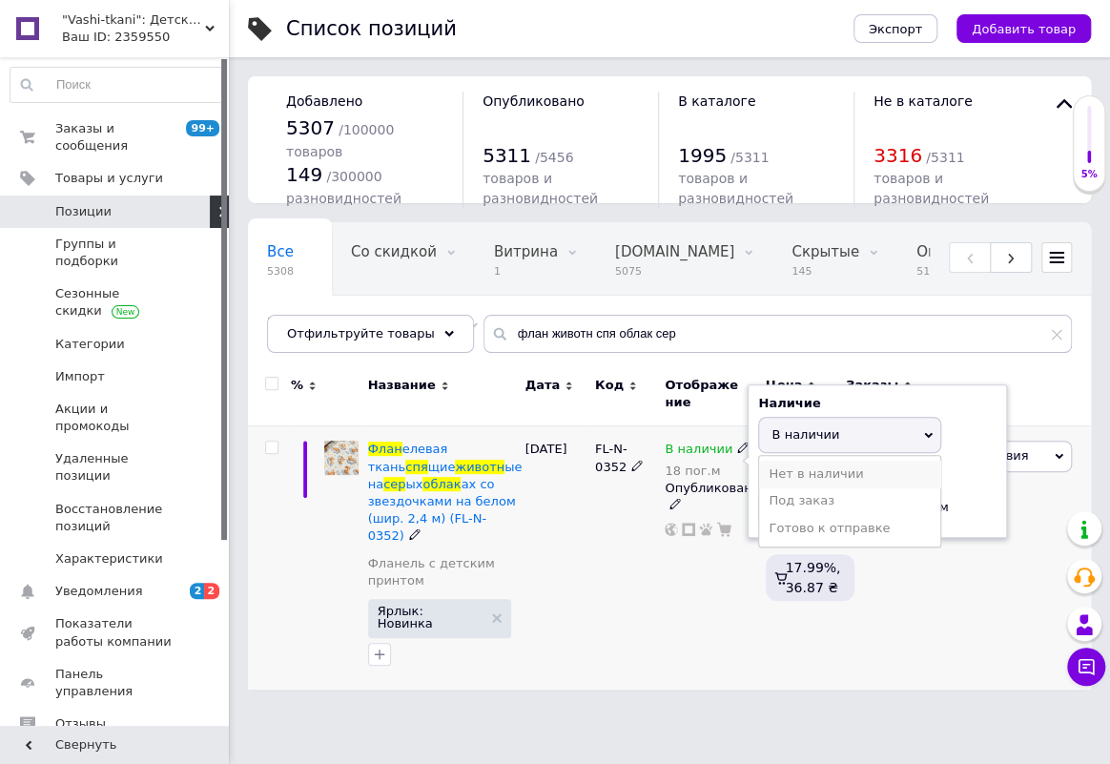
click at [783, 470] on li "Нет в наличии" at bounding box center [849, 474] width 181 height 27
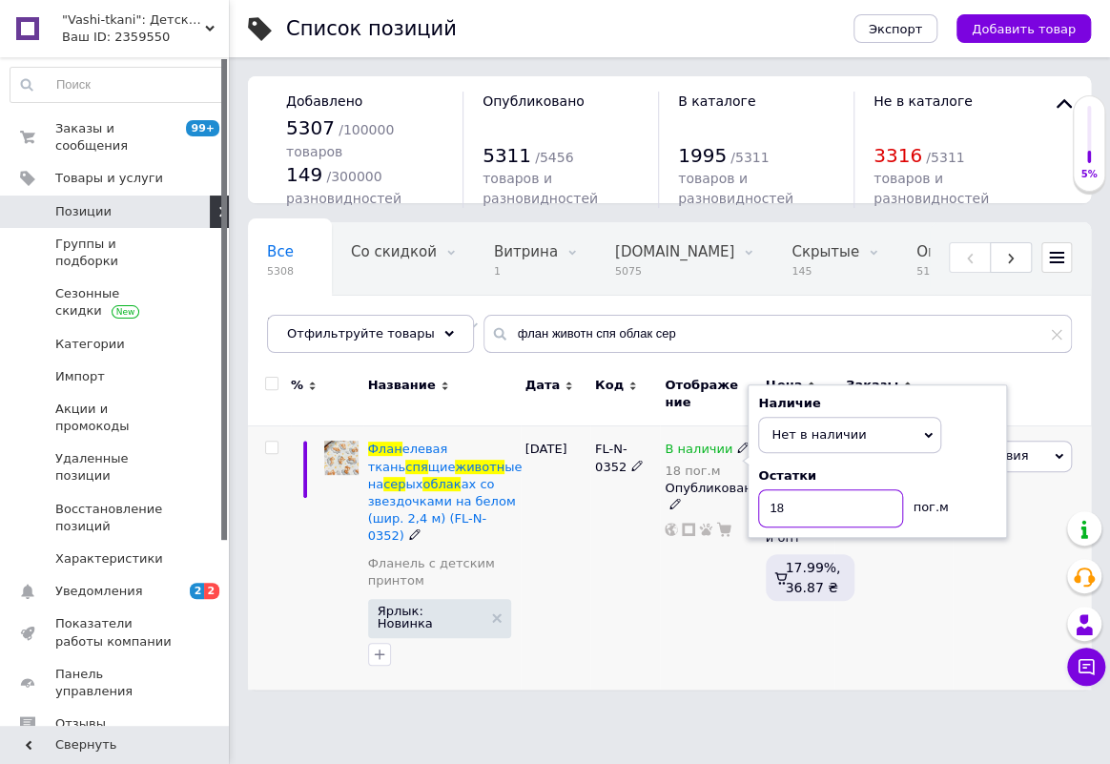
click at [819, 506] on input "18" at bounding box center [830, 508] width 145 height 38
type input "1"
click at [956, 643] on div "Действия Редактировать Поднять в начало группы Копировать Скидка Подарок Сопутс…" at bounding box center [1022, 557] width 138 height 263
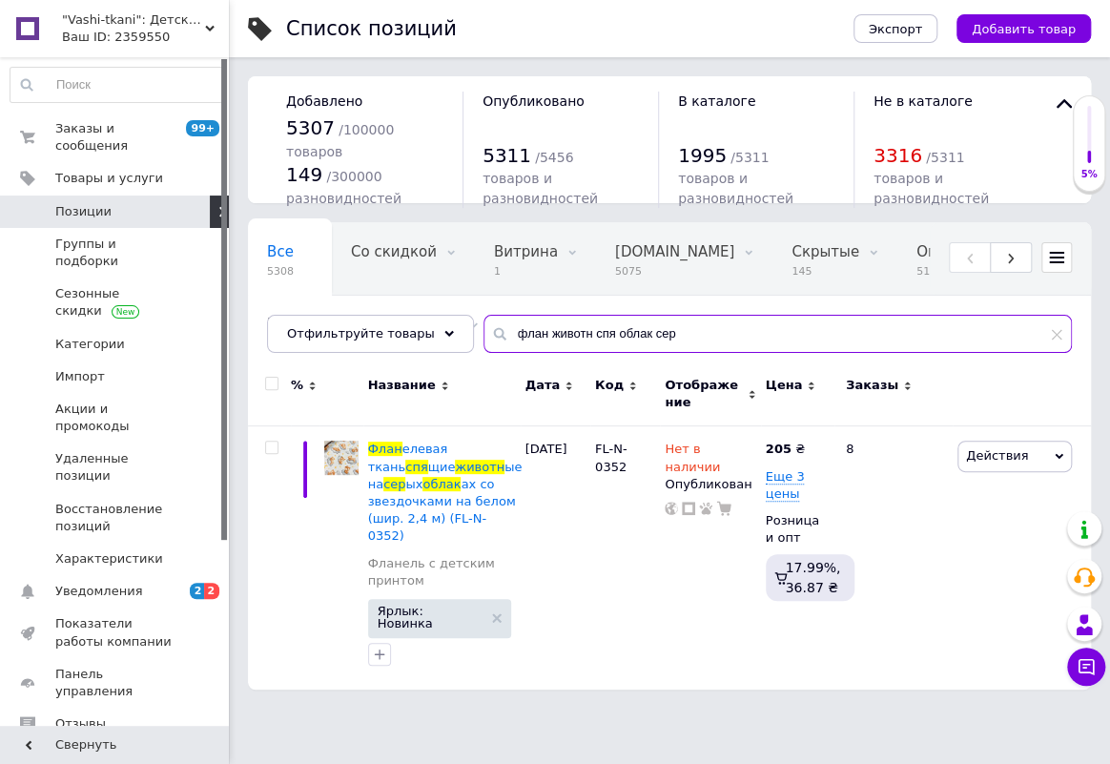
click at [666, 331] on input "флан животн спя облак сер" at bounding box center [778, 334] width 589 height 38
click at [667, 331] on input "флан животн спя облак сер" at bounding box center [778, 334] width 589 height 38
click at [668, 332] on input "флан животн спя облак сер" at bounding box center [778, 334] width 589 height 38
drag, startPoint x: 674, startPoint y: 339, endPoint x: 529, endPoint y: 325, distance: 144.7
click at [529, 325] on input "флан животн спя облак сер" at bounding box center [778, 334] width 589 height 38
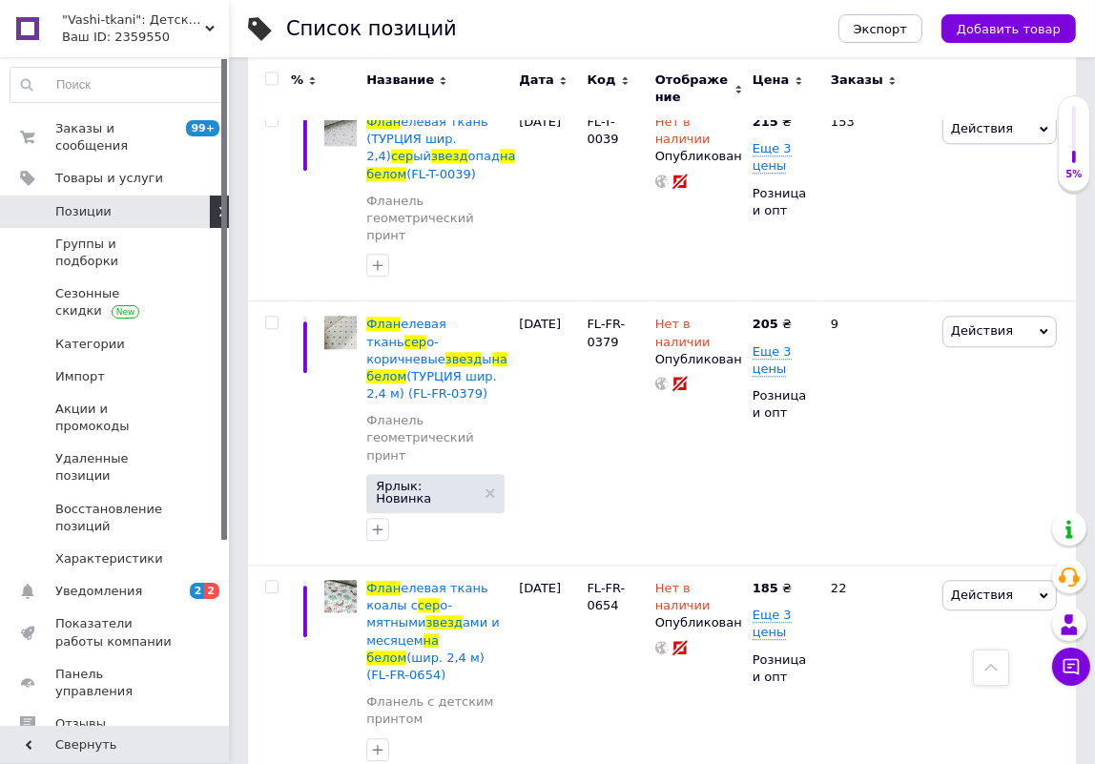
scroll to position [3999, 0]
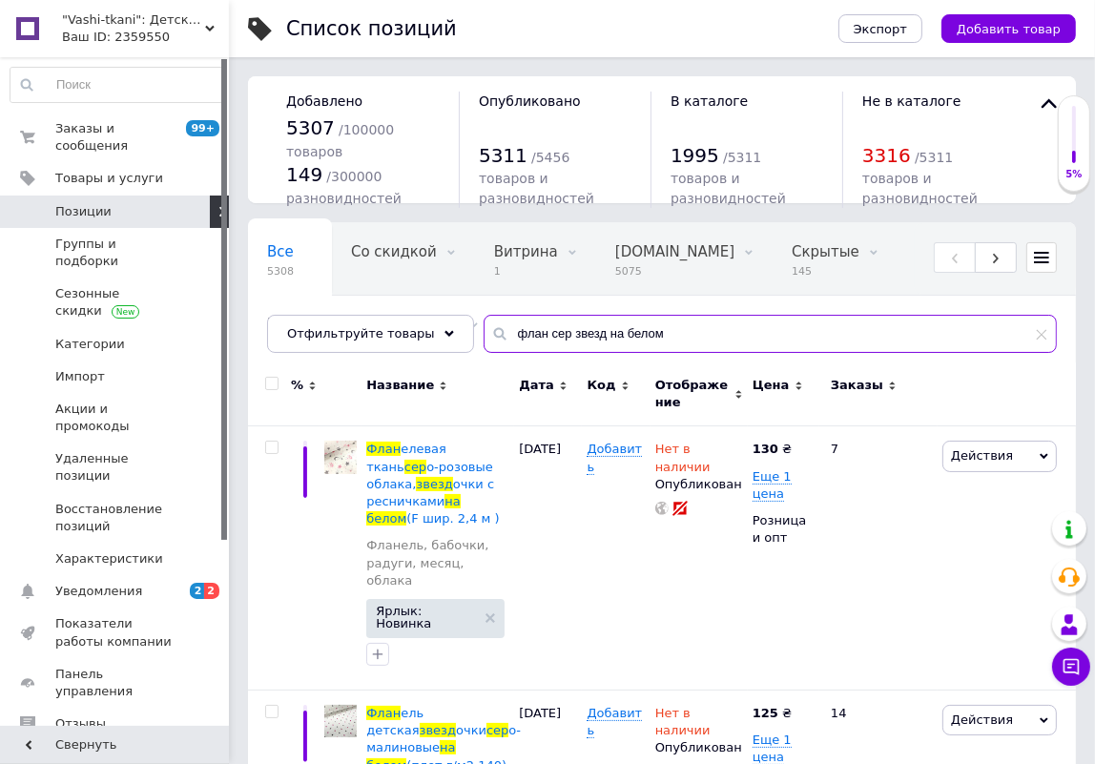
click at [549, 328] on input "флан сер звезд на белом" at bounding box center [770, 334] width 573 height 38
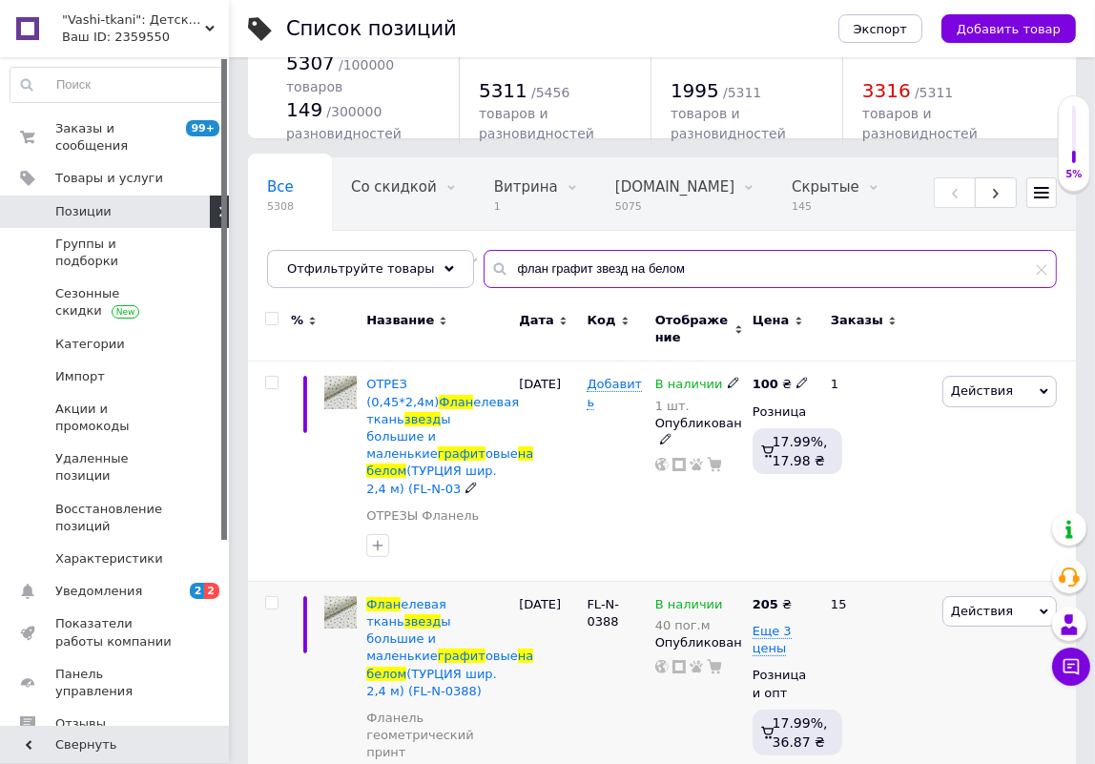
scroll to position [346, 0]
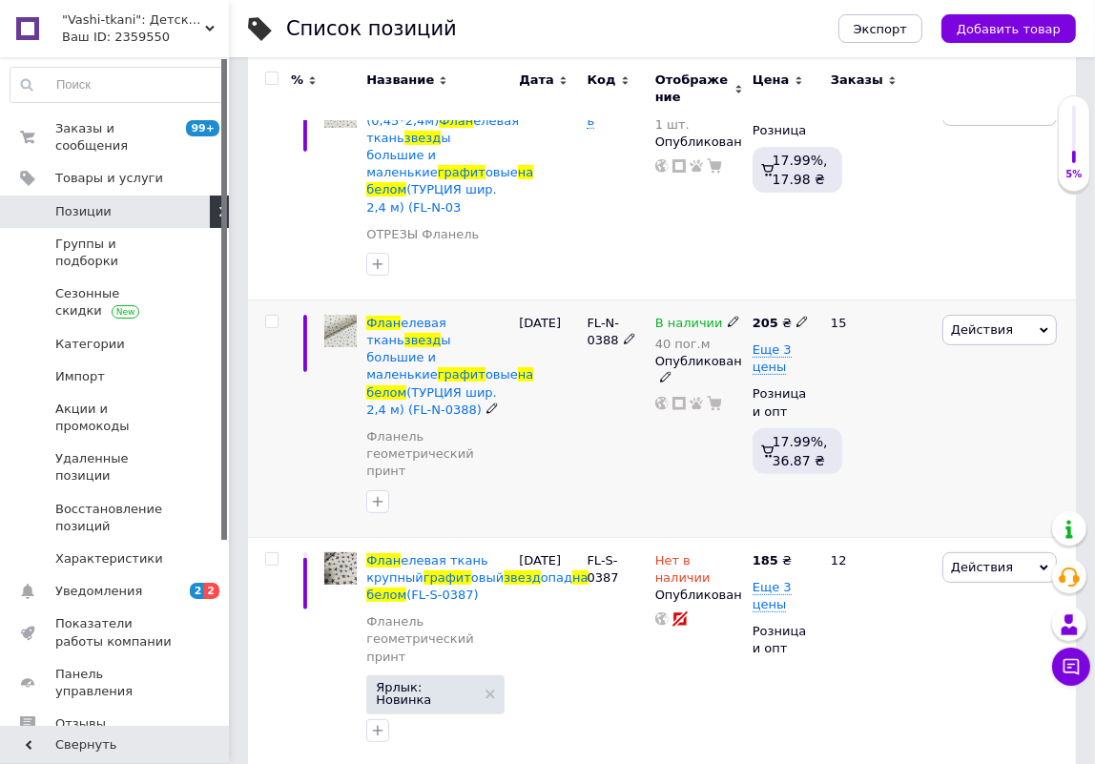
type input "флан графит звезд на белом"
click at [730, 316] on icon at bounding box center [733, 321] width 11 height 11
click at [790, 301] on span "В наличии" at bounding box center [796, 308] width 68 height 14
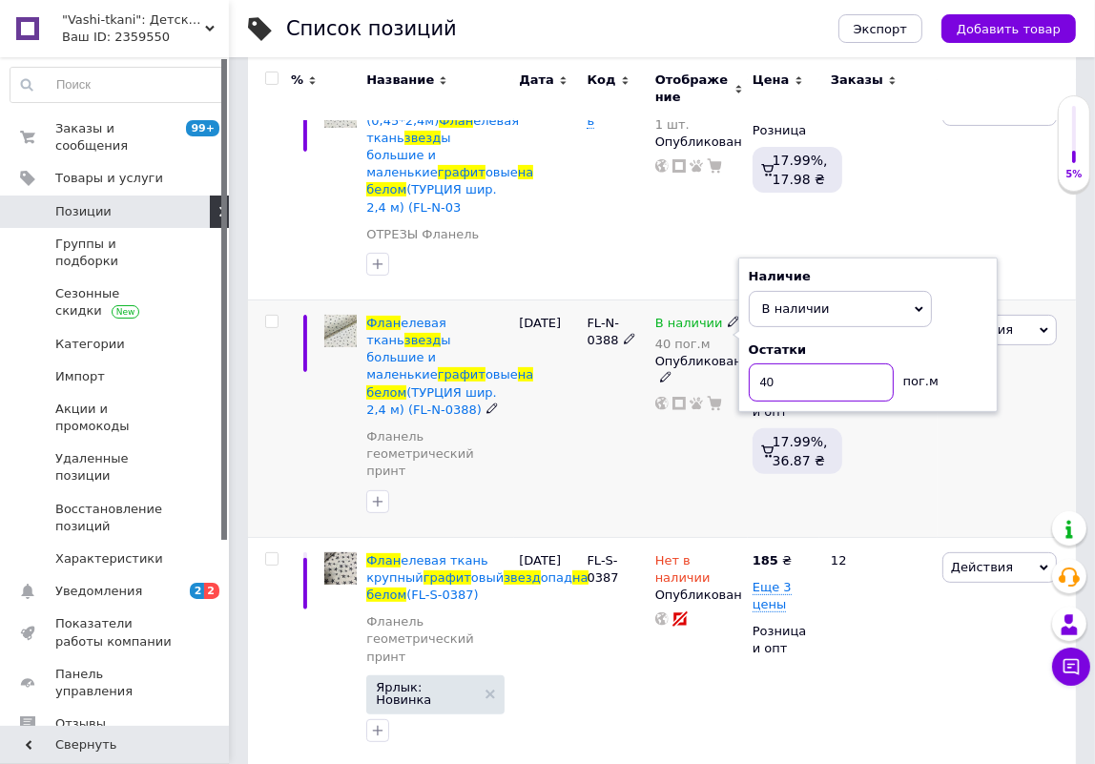
click at [786, 364] on input "40" at bounding box center [821, 382] width 145 height 38
type input "10"
click at [896, 424] on div "15" at bounding box center [878, 419] width 118 height 238
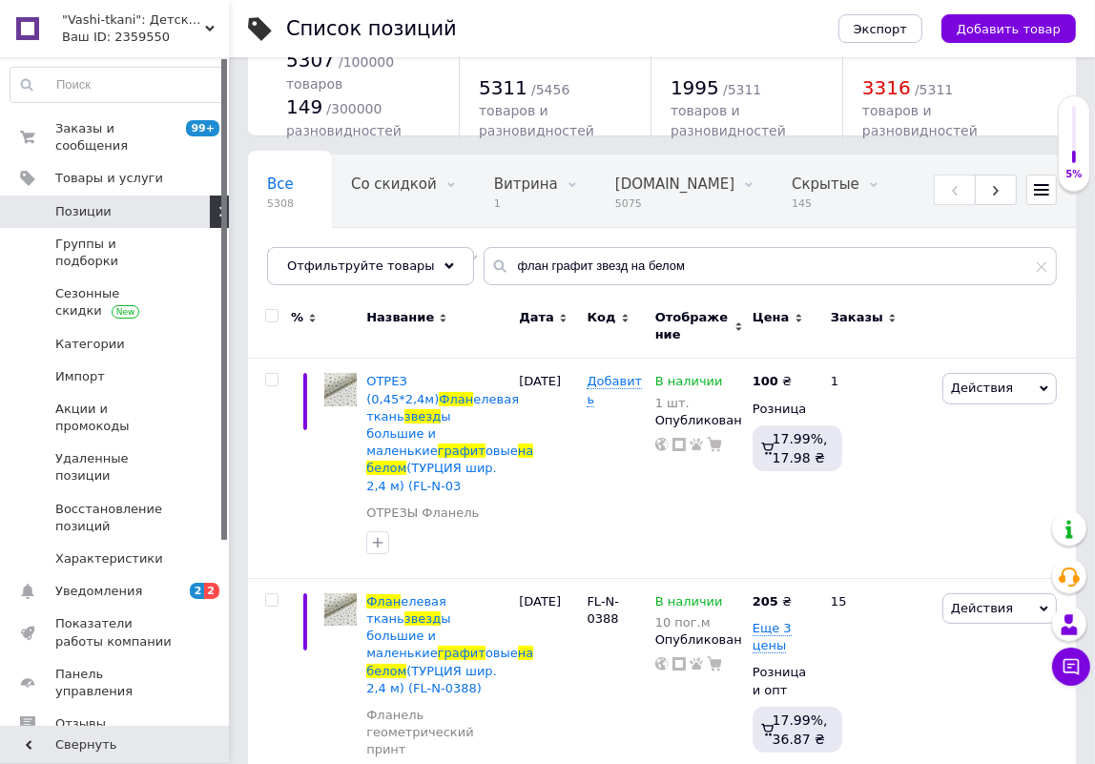
scroll to position [0, 0]
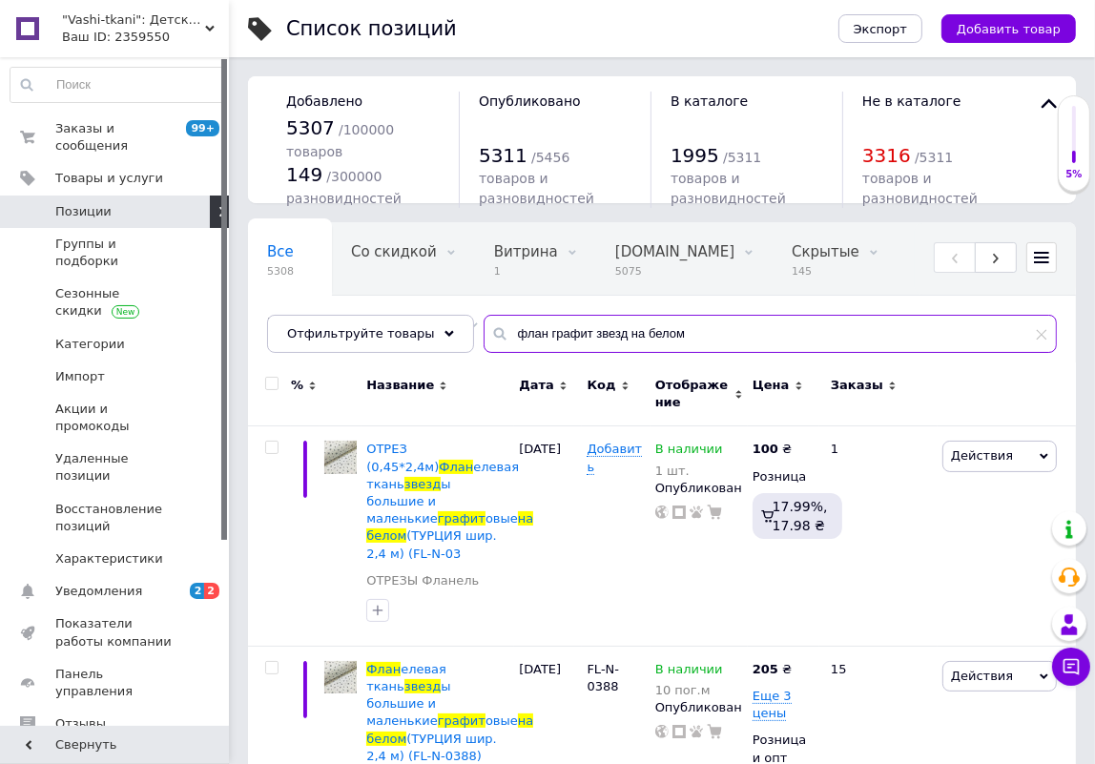
drag, startPoint x: 695, startPoint y: 333, endPoint x: 527, endPoint y: 345, distance: 168.4
click at [527, 345] on input "флан графит звезд на белом" at bounding box center [770, 334] width 573 height 38
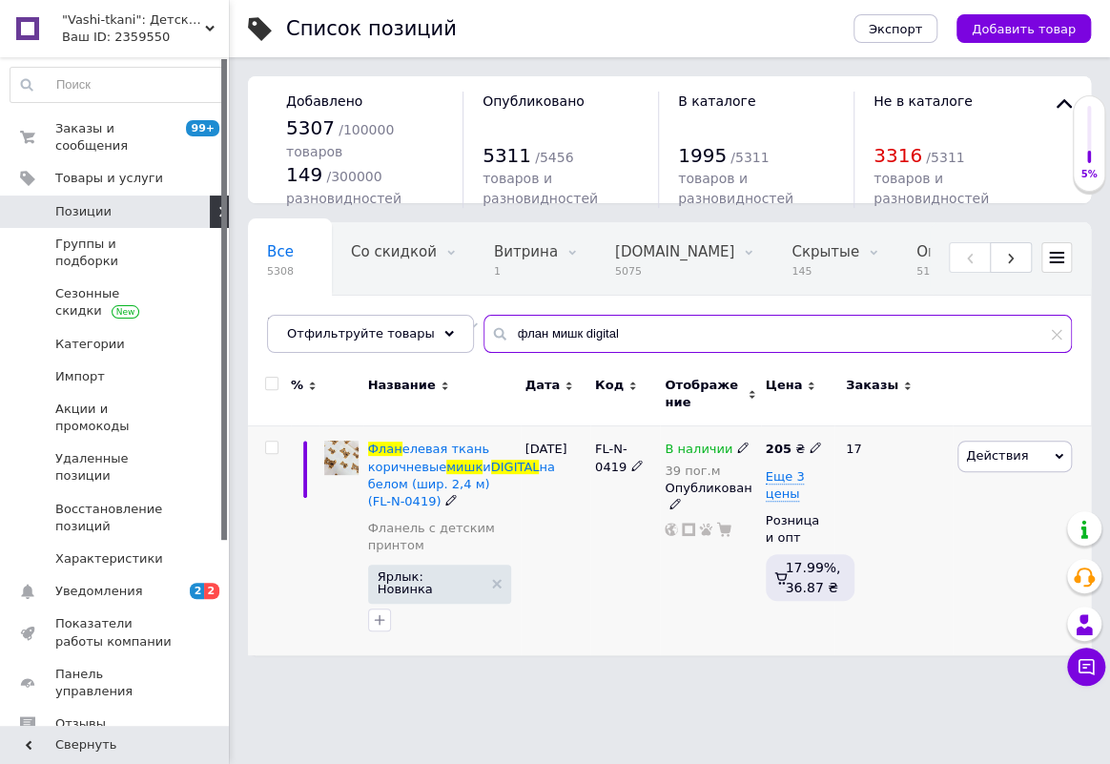
type input "флан мишк digital"
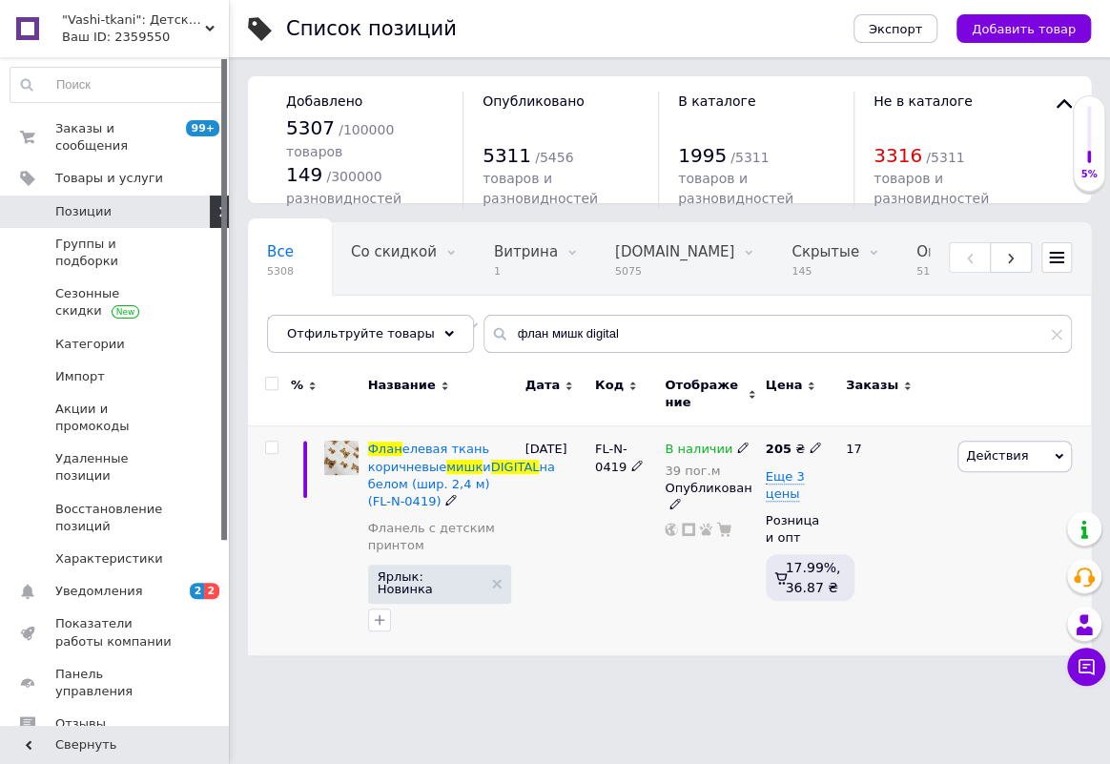
click at [737, 446] on icon at bounding box center [742, 447] width 11 height 11
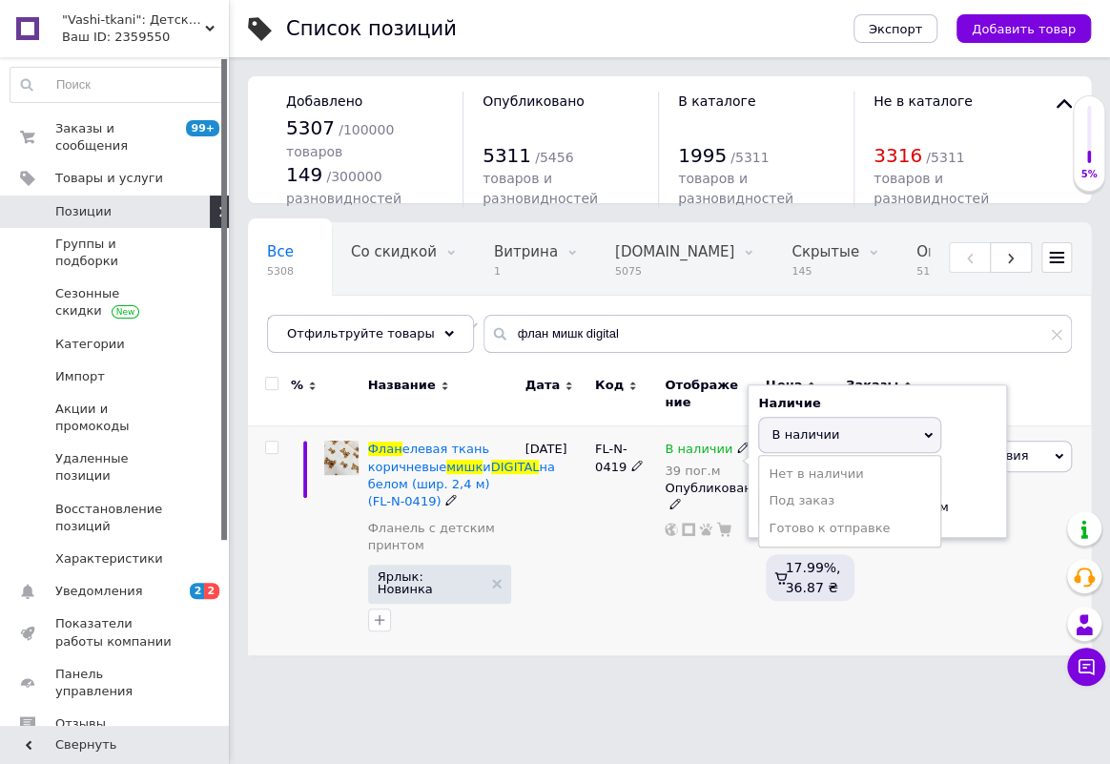
click at [790, 441] on span "В наличии" at bounding box center [806, 434] width 68 height 14
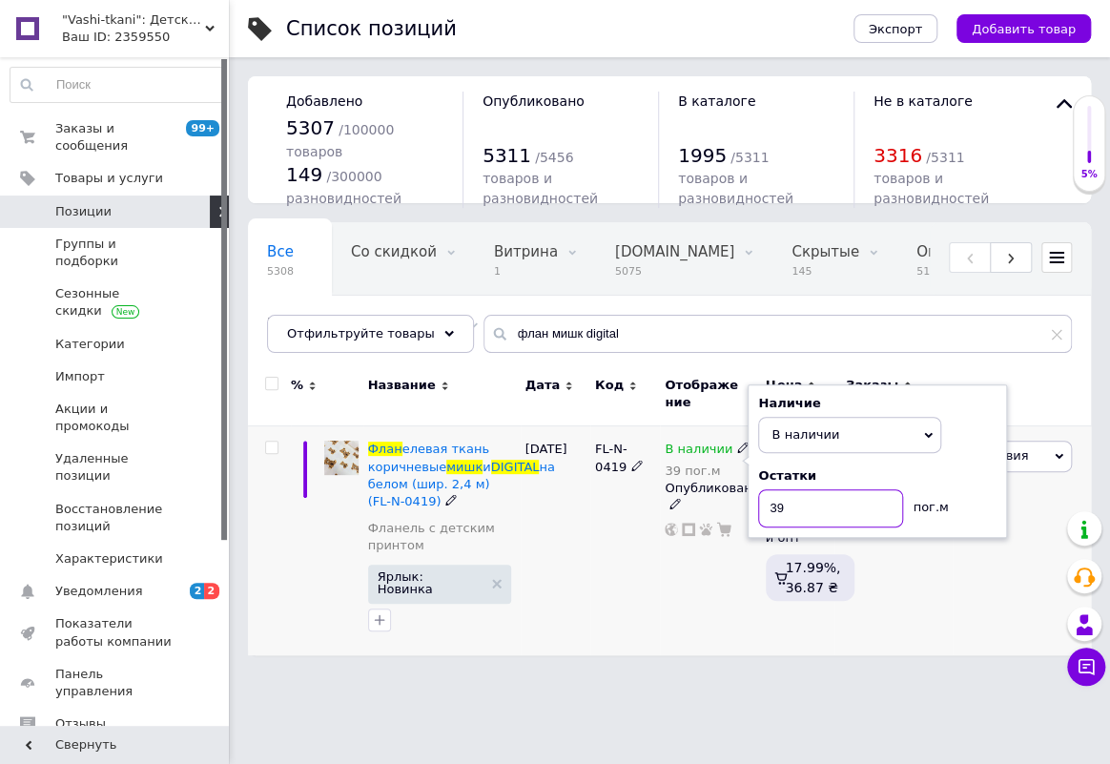
click at [808, 506] on input "39" at bounding box center [830, 508] width 145 height 38
type input "10"
click at [929, 573] on div "17" at bounding box center [894, 540] width 118 height 229
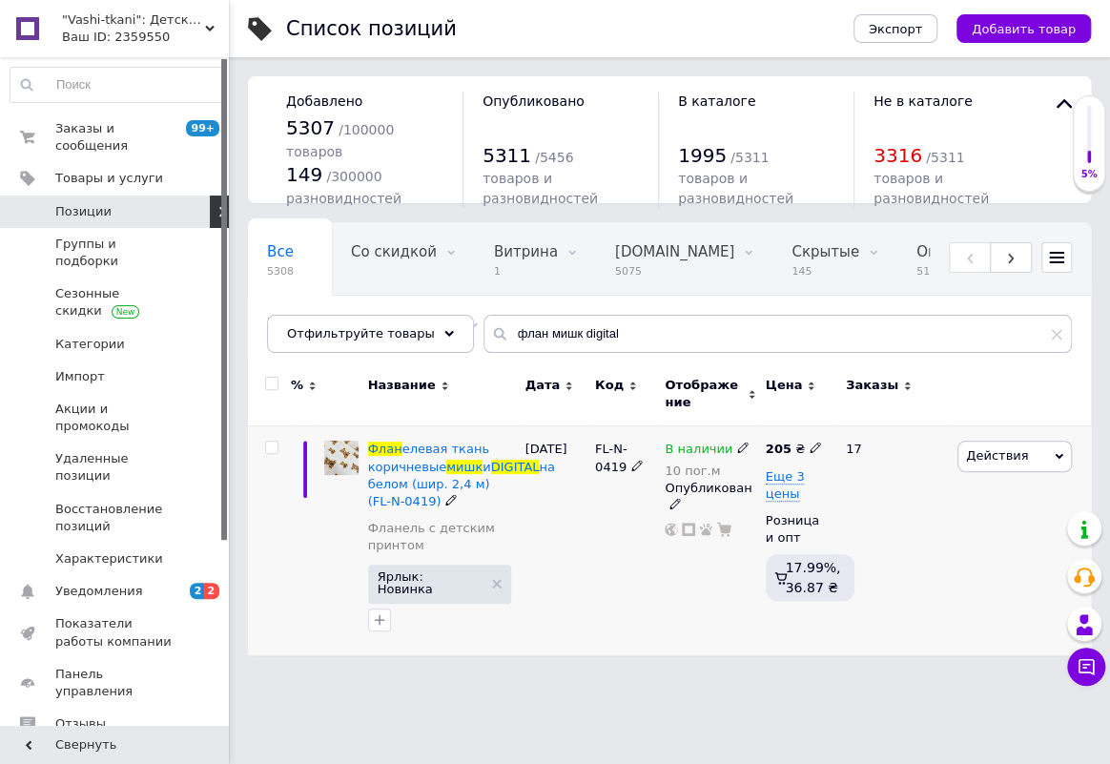
click at [737, 447] on icon at bounding box center [742, 447] width 11 height 11
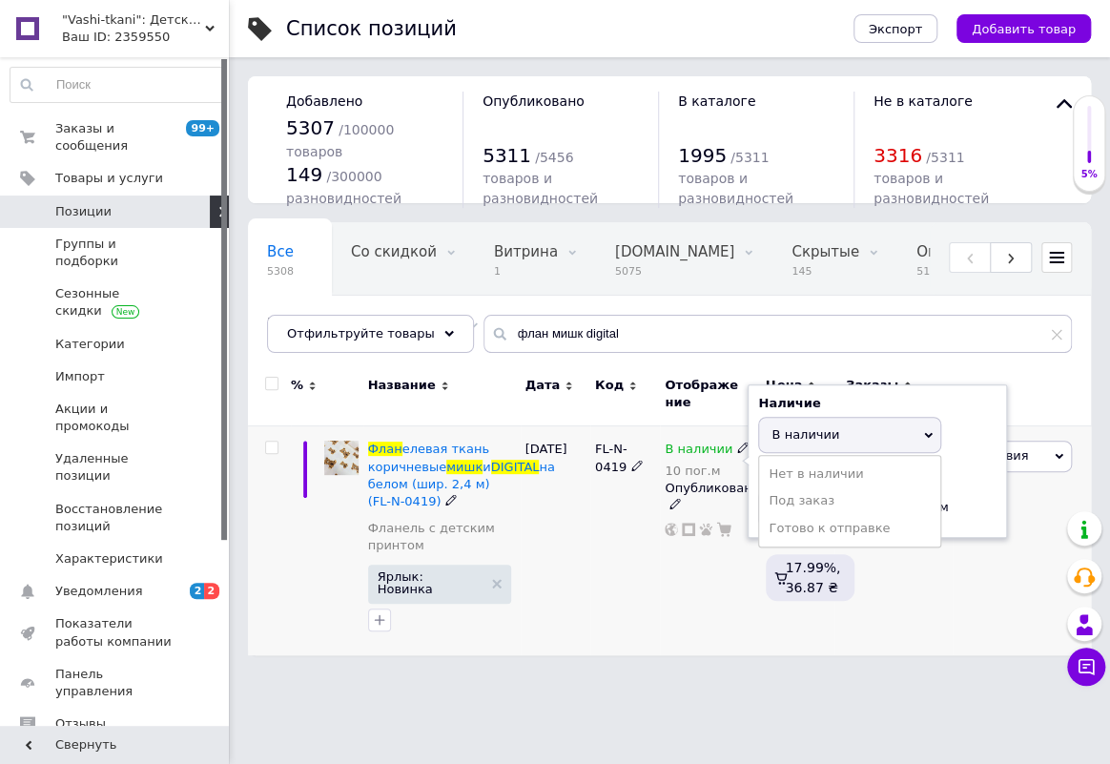
click at [801, 428] on span "В наличии" at bounding box center [806, 434] width 68 height 14
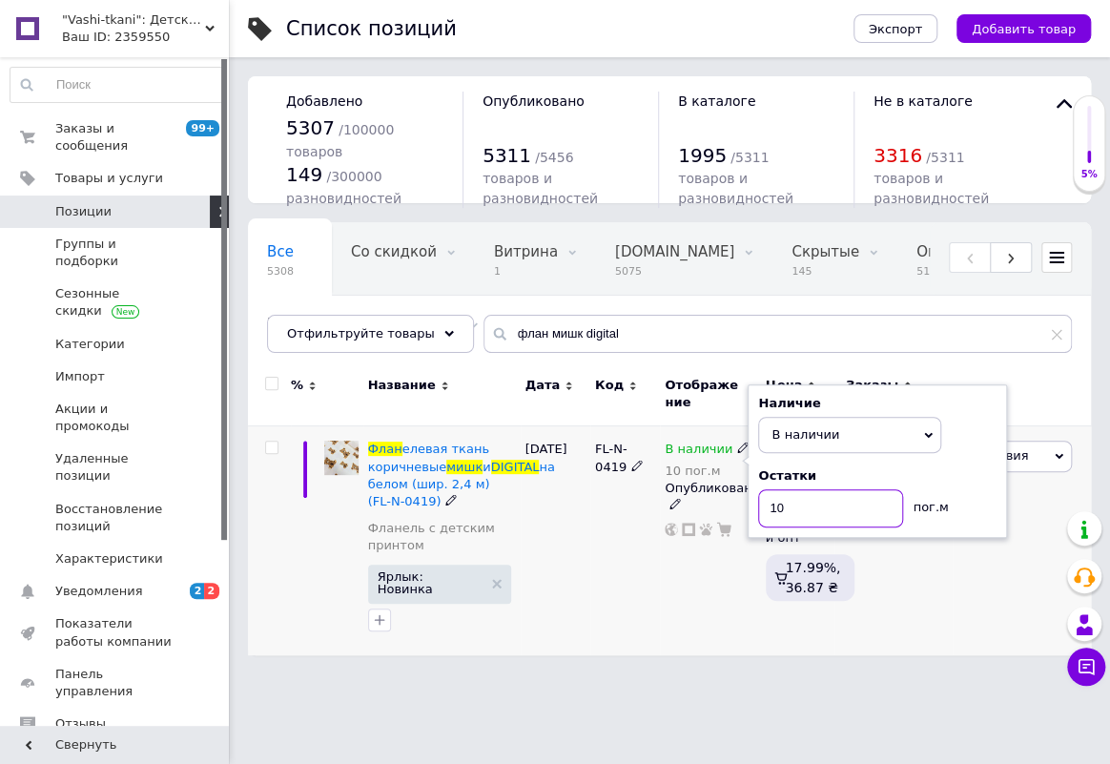
click at [804, 508] on input "10" at bounding box center [830, 508] width 145 height 38
type input "25"
click at [915, 598] on div "17" at bounding box center [894, 540] width 118 height 229
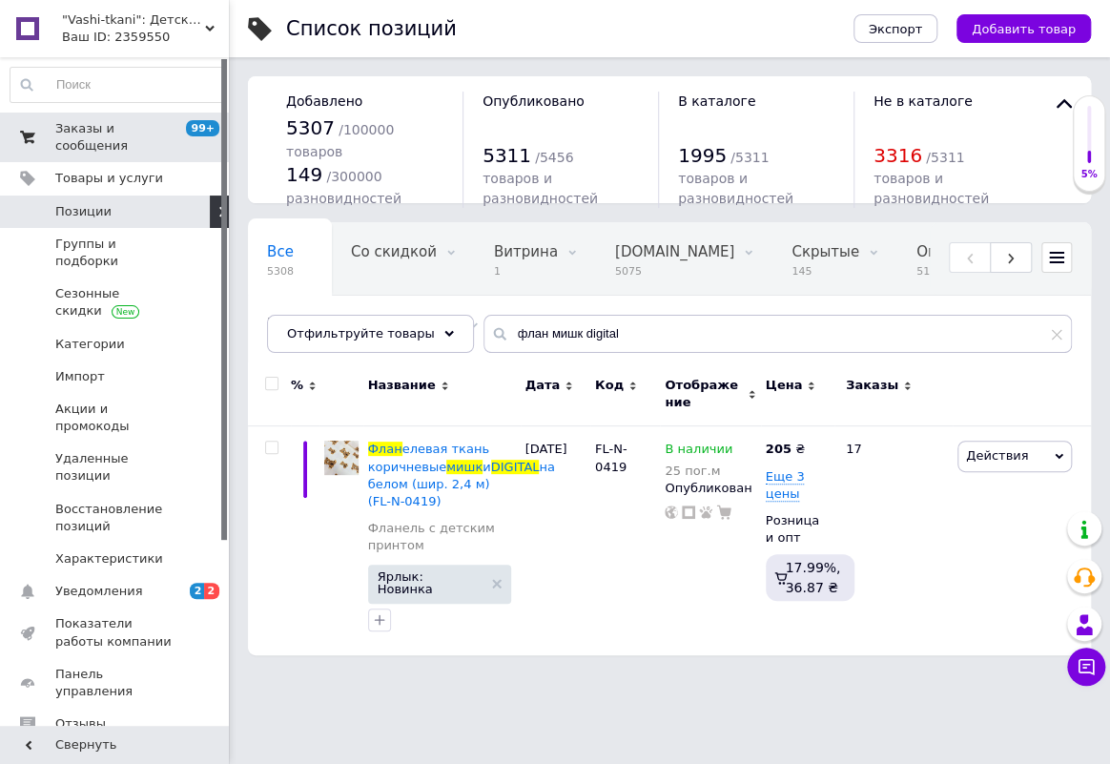
click at [79, 114] on link "Заказы и сообщения 99+ 0" at bounding box center [117, 138] width 234 height 50
